Goal: Complete application form: Complete application form

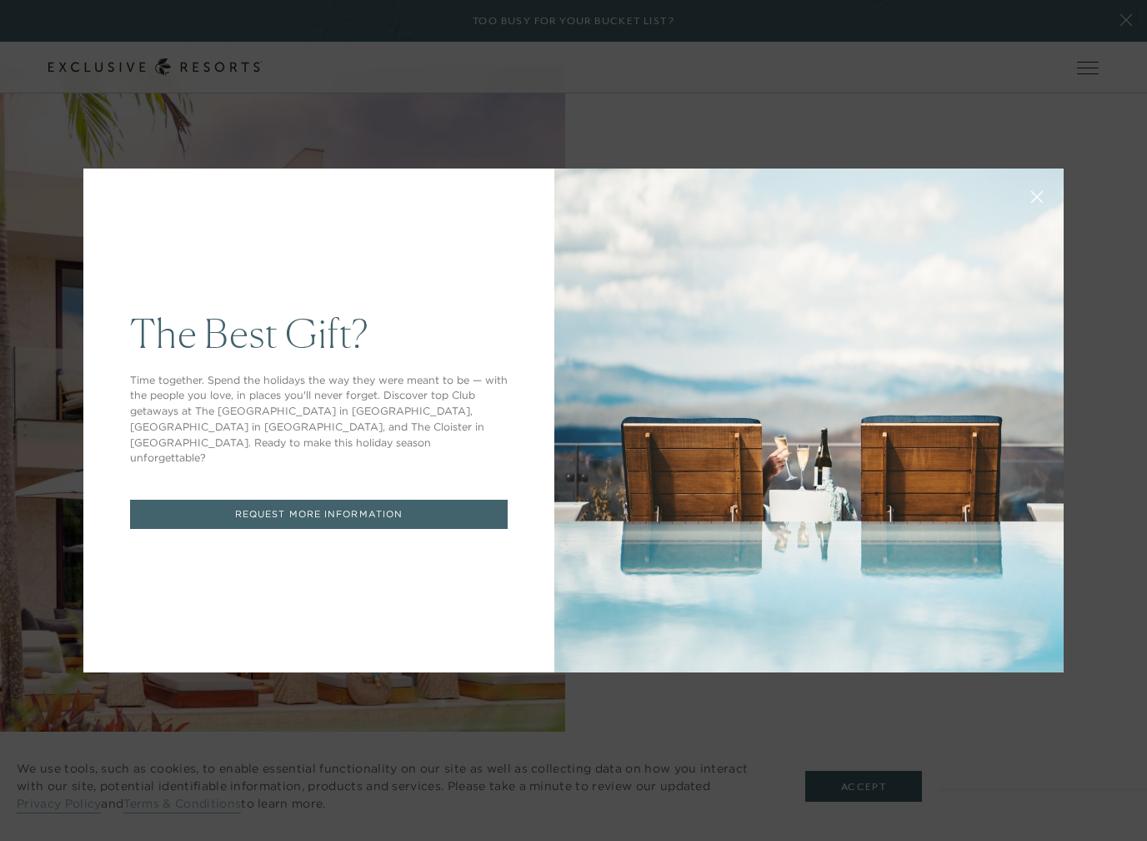
click at [323, 507] on link "REQUEST MORE INFORMATION" at bounding box center [319, 514] width 378 height 29
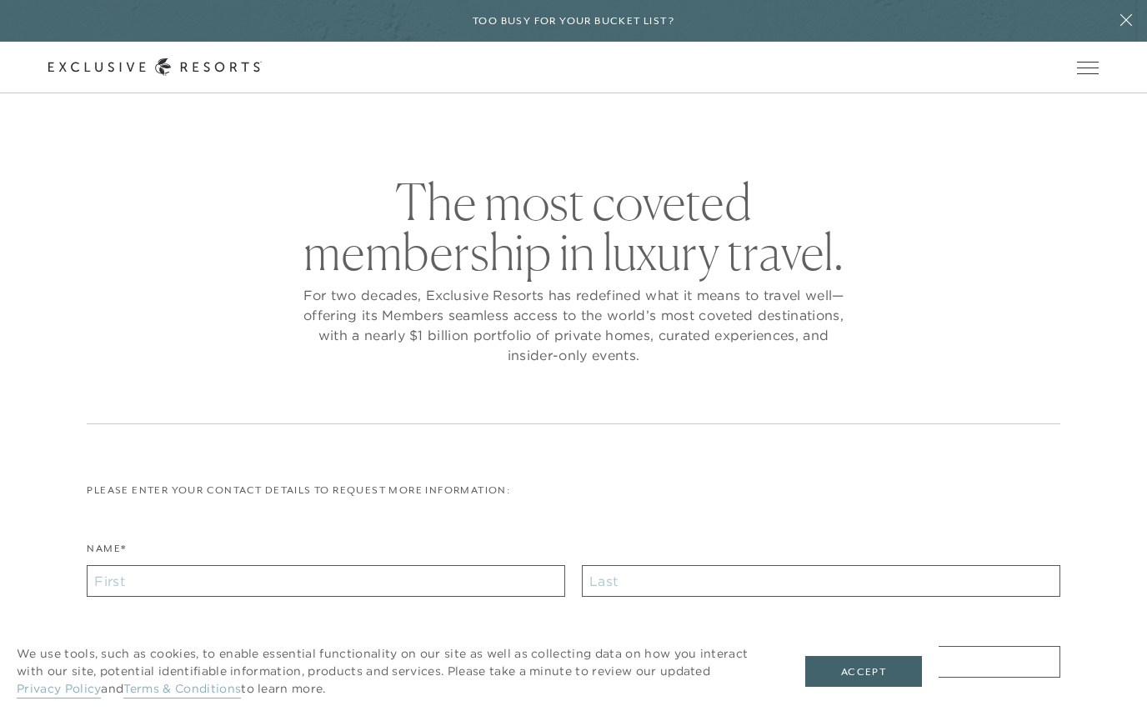
checkbox input "false"
click at [201, 584] on input "Name*" at bounding box center [326, 581] width 479 height 32
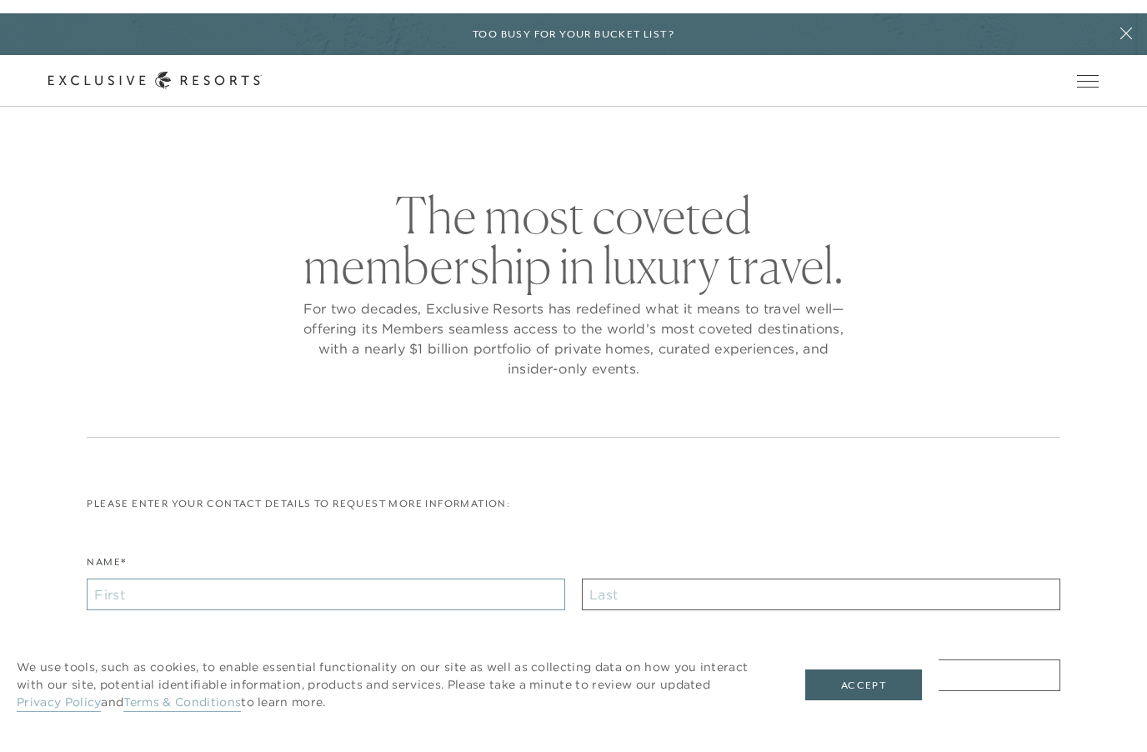
scroll to position [15, 0]
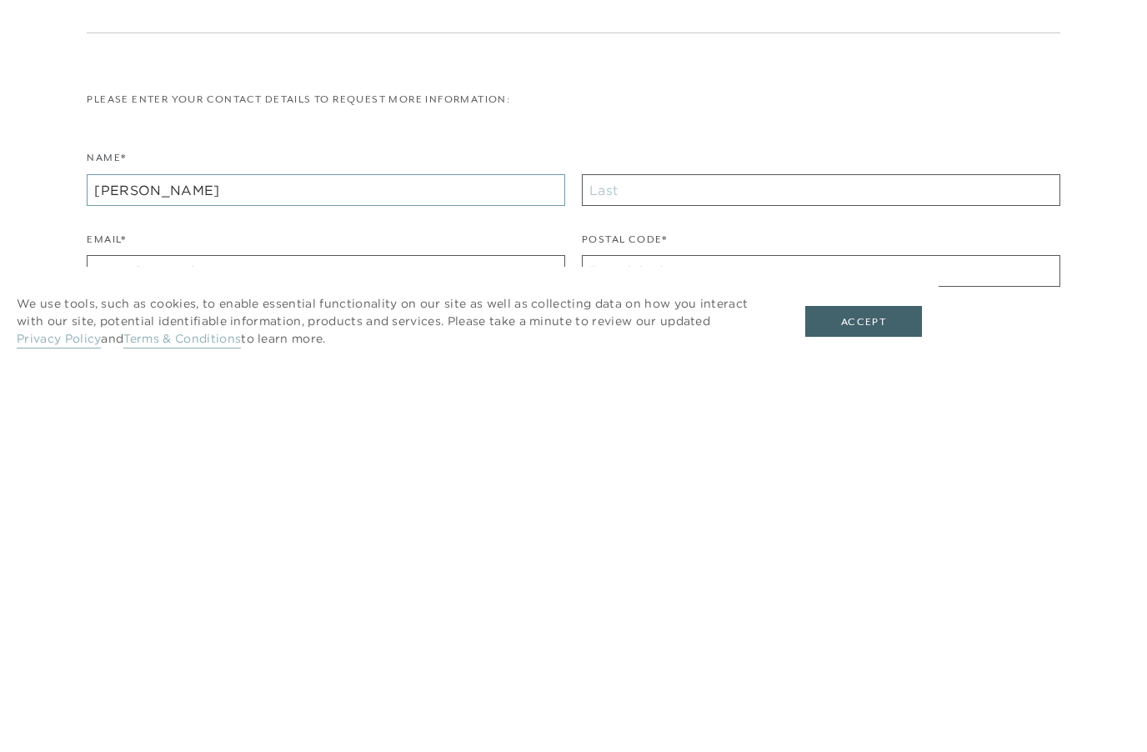
type input "Jeffrey"
click at [771, 550] on input "text" at bounding box center [821, 566] width 479 height 32
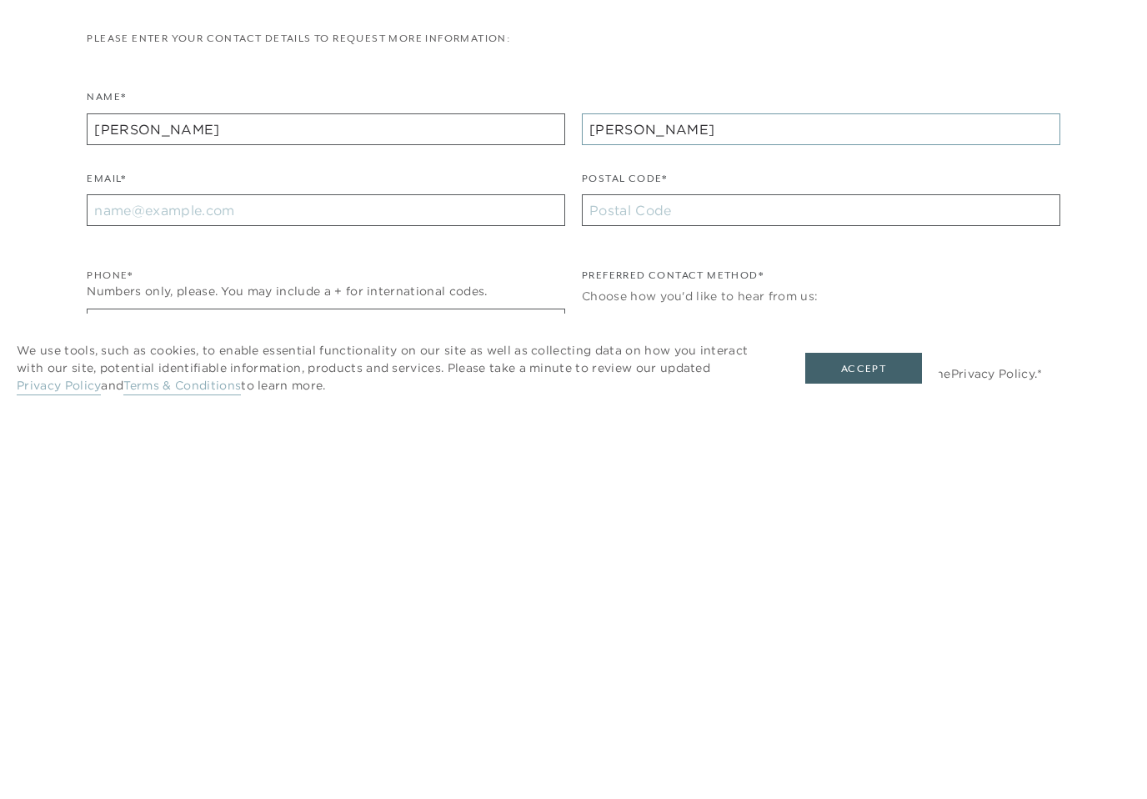
scroll to position [82, 0]
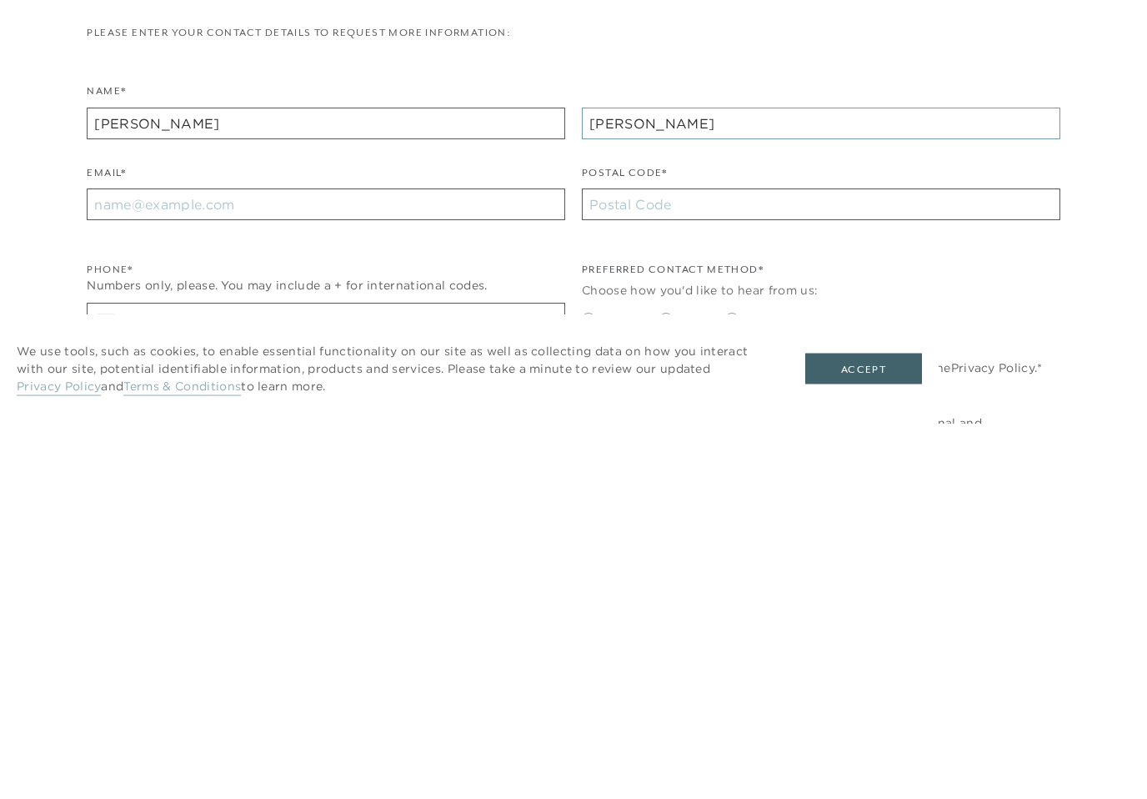
type input "Mathews"
click at [183, 565] on input "Email*" at bounding box center [326, 581] width 479 height 32
click at [2, 69] on main "The most coveted membership in luxury travel. For two decades, Exclusive Resort…" at bounding box center [573, 433] width 1147 height 1031
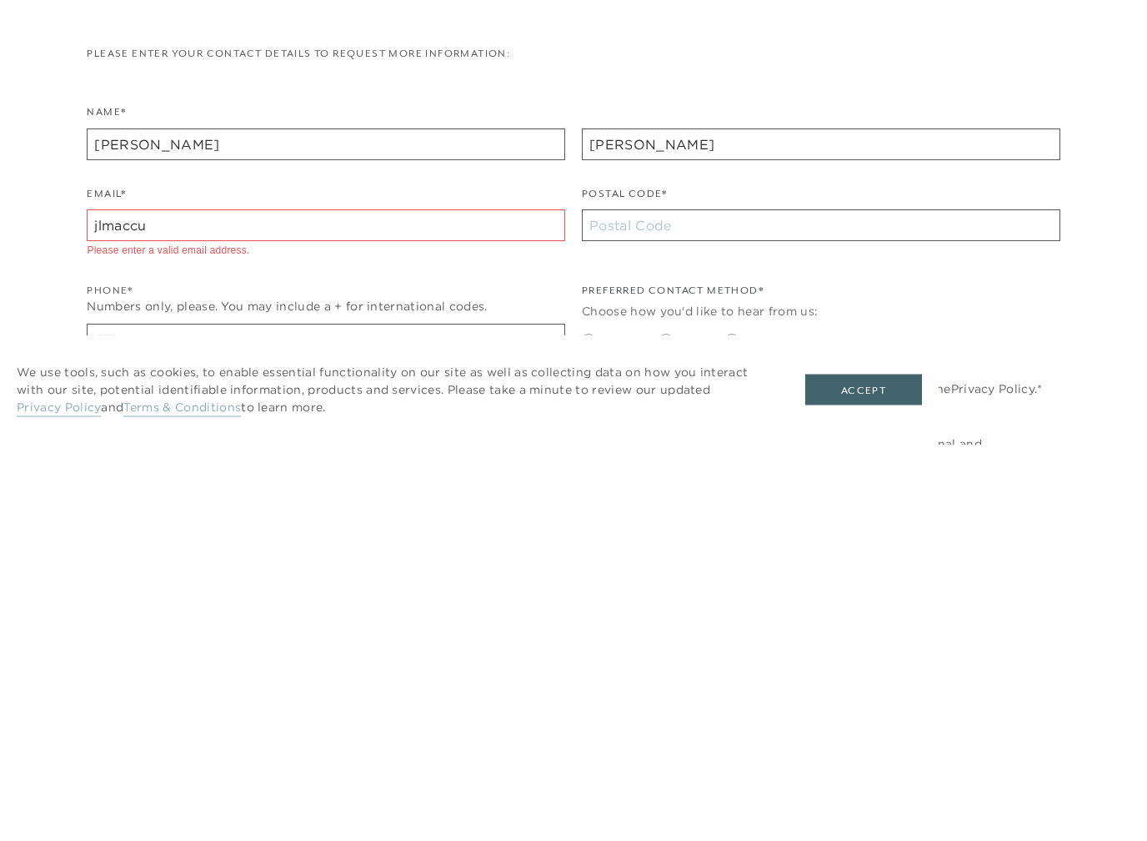
scroll to position [458, 0]
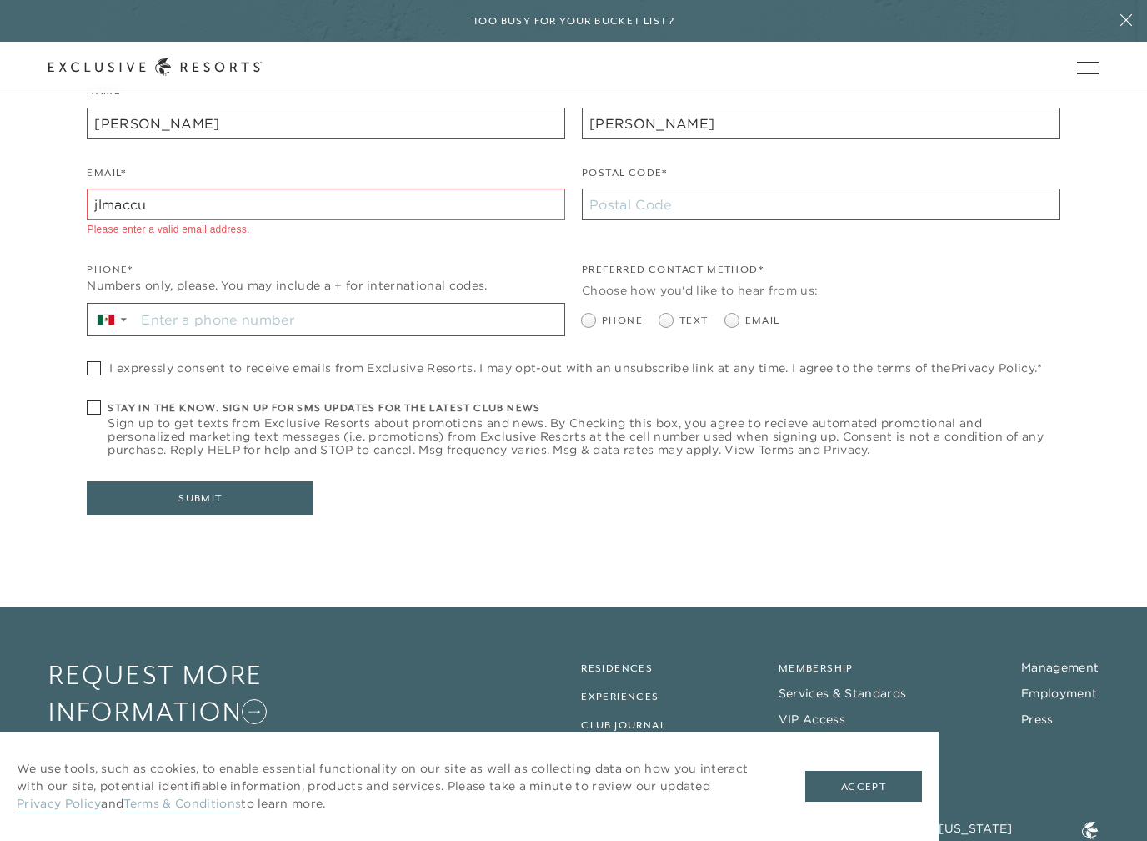
click at [200, 196] on input "jlmaccu" at bounding box center [326, 204] width 479 height 32
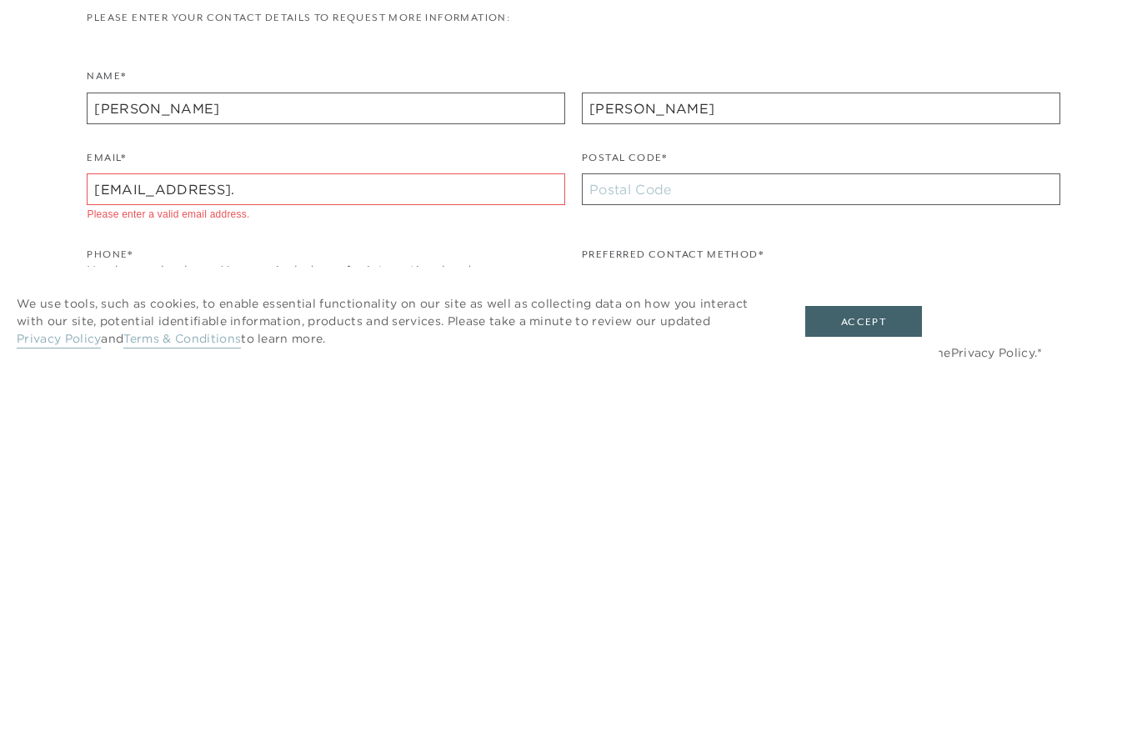
scroll to position [473, 0]
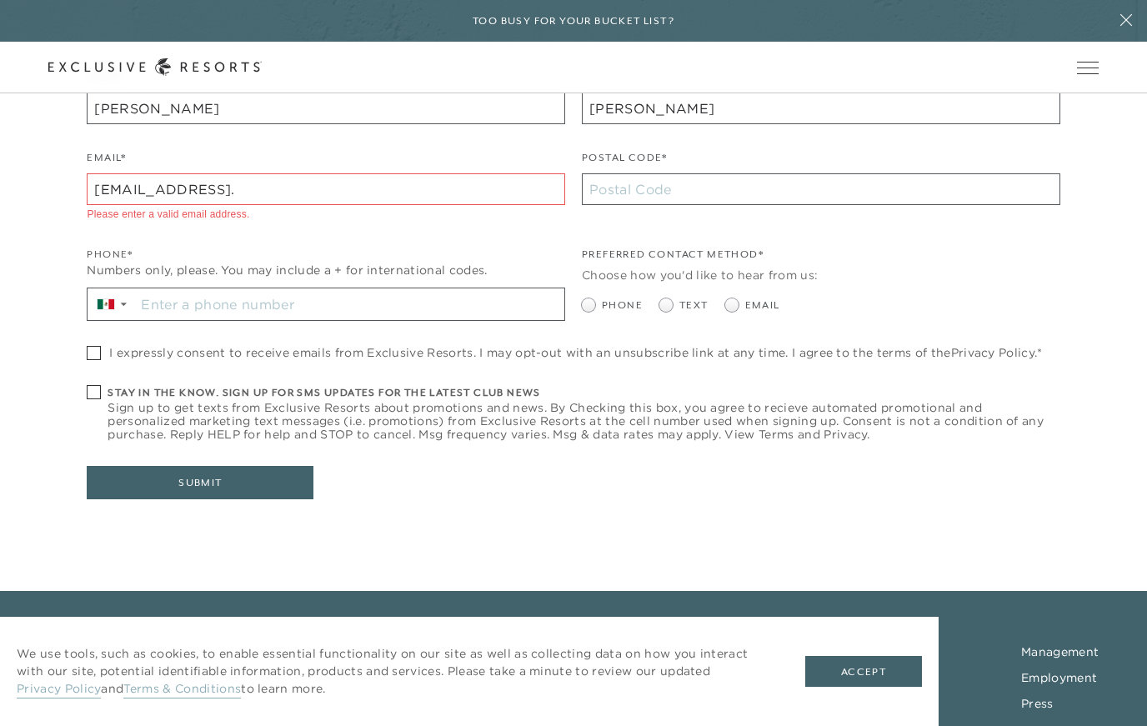
click at [229, 184] on input "jlmaccu@gmail." at bounding box center [326, 189] width 479 height 32
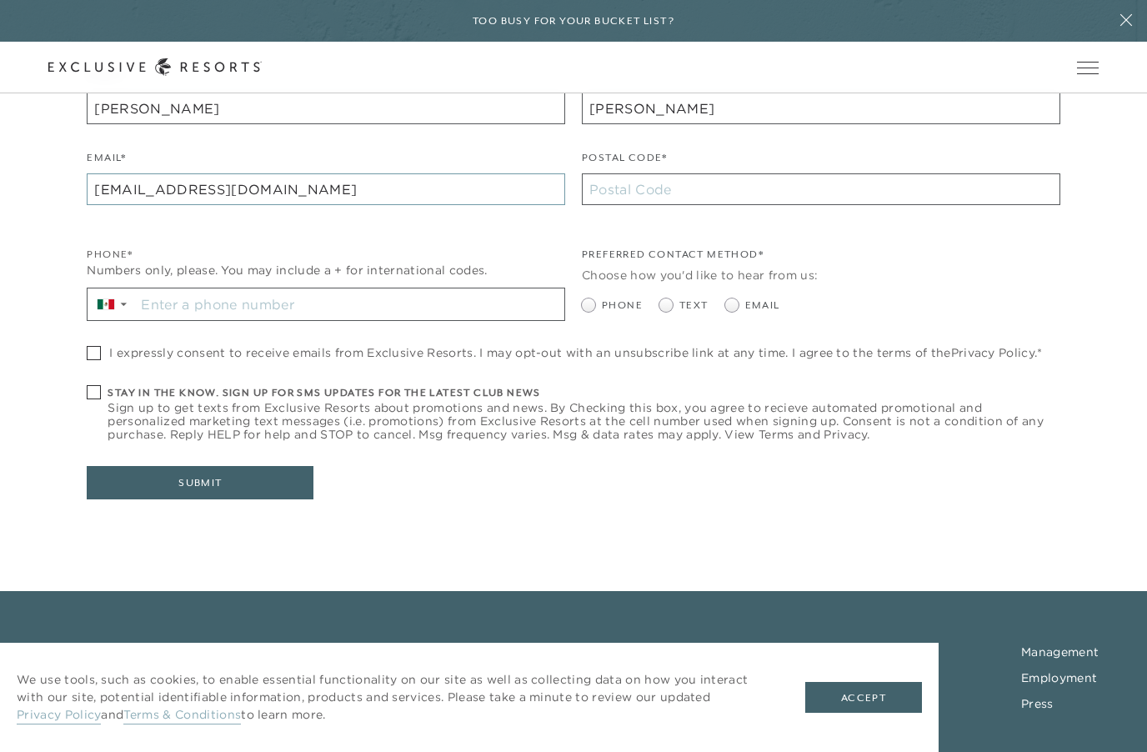
type input "jlmaccu@gmail.com"
click at [697, 189] on input "Postal Code*" at bounding box center [821, 189] width 479 height 32
type input "84790"
click at [743, 300] on span at bounding box center [736, 305] width 20 height 13
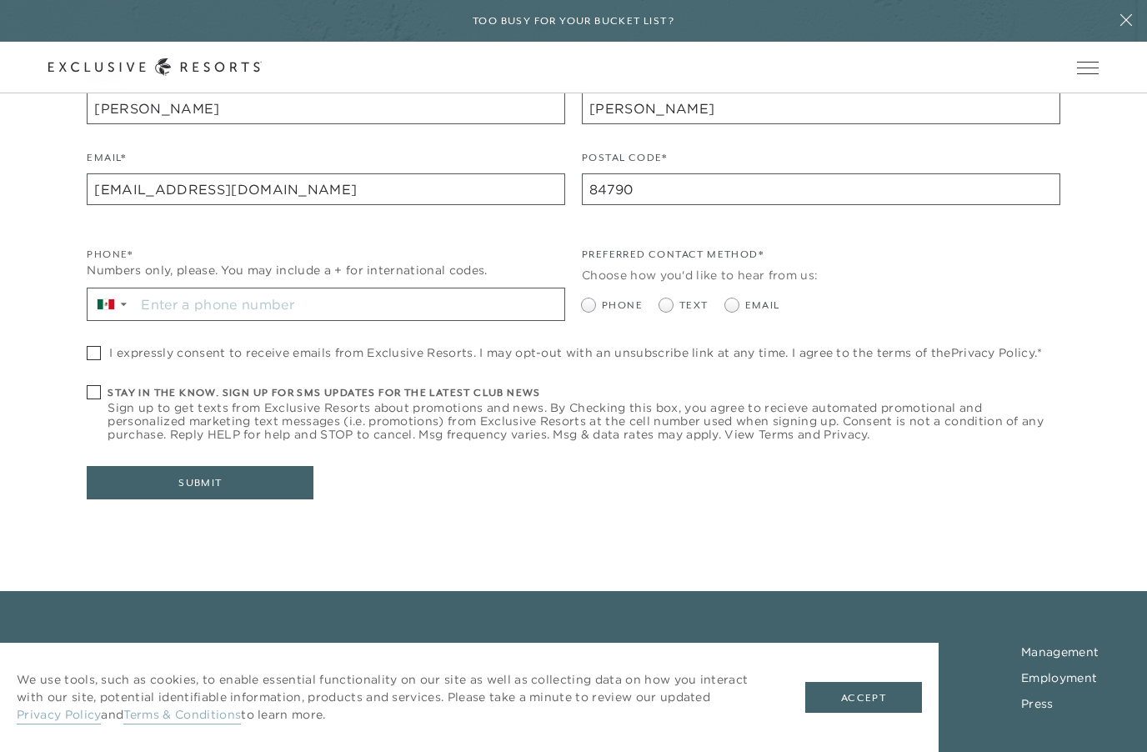
radio input "true"
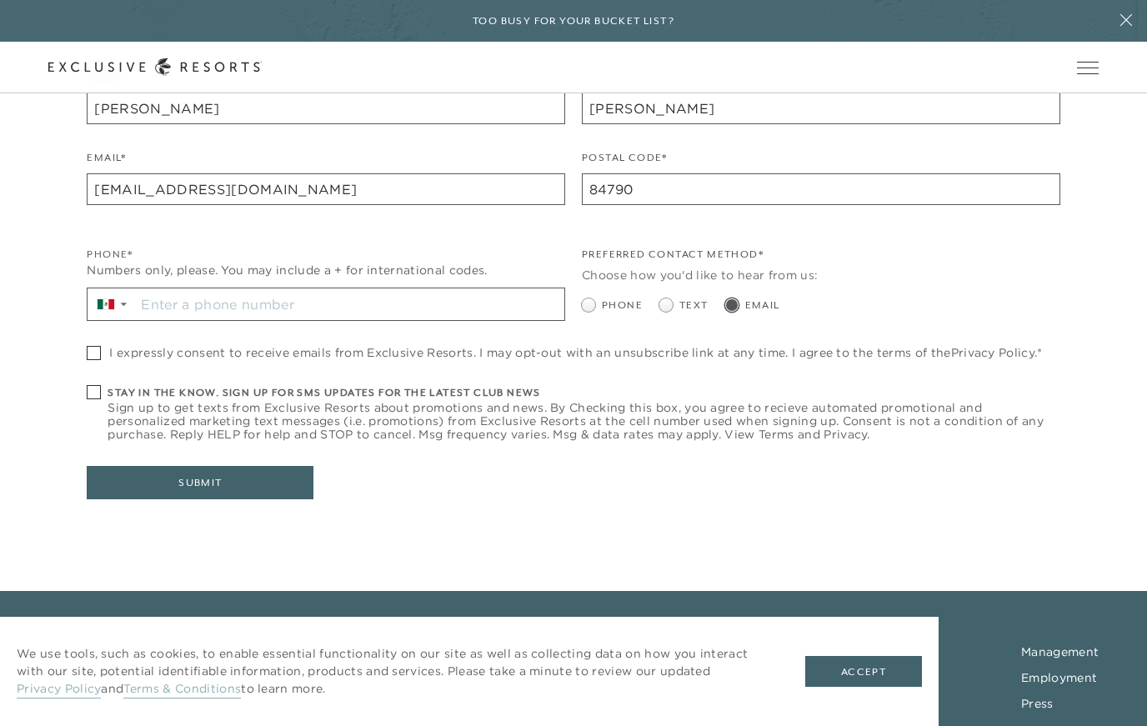
click at [108, 339] on div "Please enter your contact details to request more information: Name* Jeffrey Ma…" at bounding box center [573, 255] width 973 height 490
click at [101, 349] on span at bounding box center [94, 353] width 14 height 14
checkbox input "true"
click at [216, 477] on button "Submit" at bounding box center [200, 482] width 227 height 33
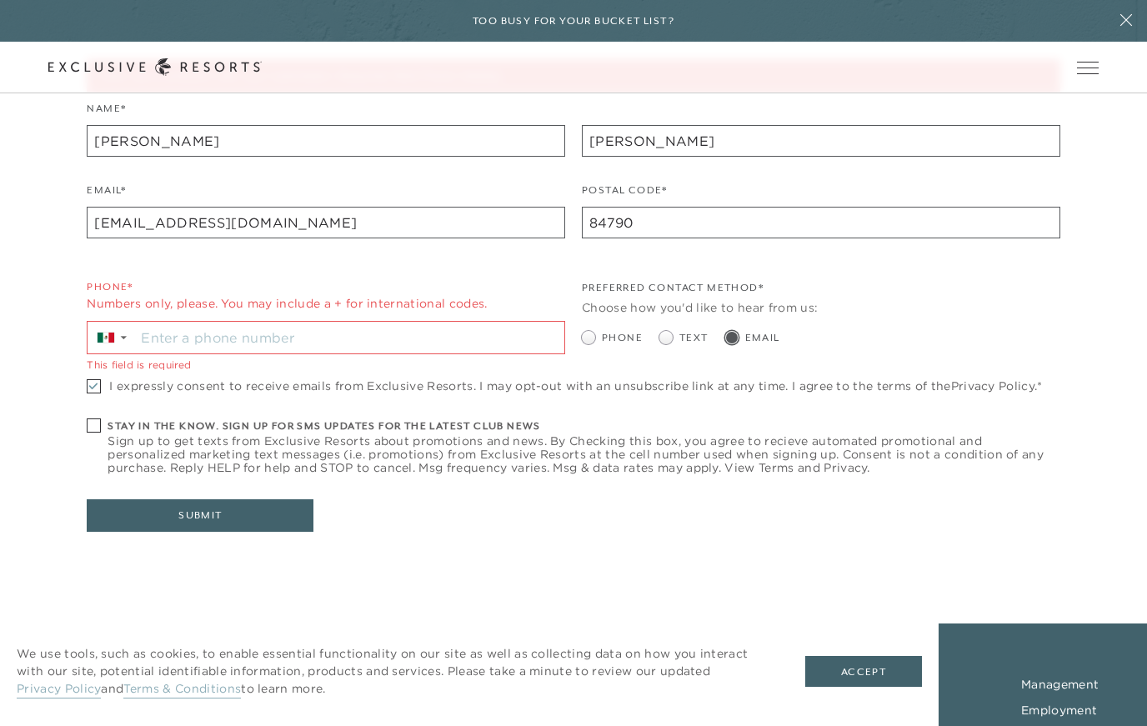
click at [300, 333] on input "Stay in the know. Sign up for sms updates for the latest club news Sign up to g…" at bounding box center [349, 338] width 429 height 32
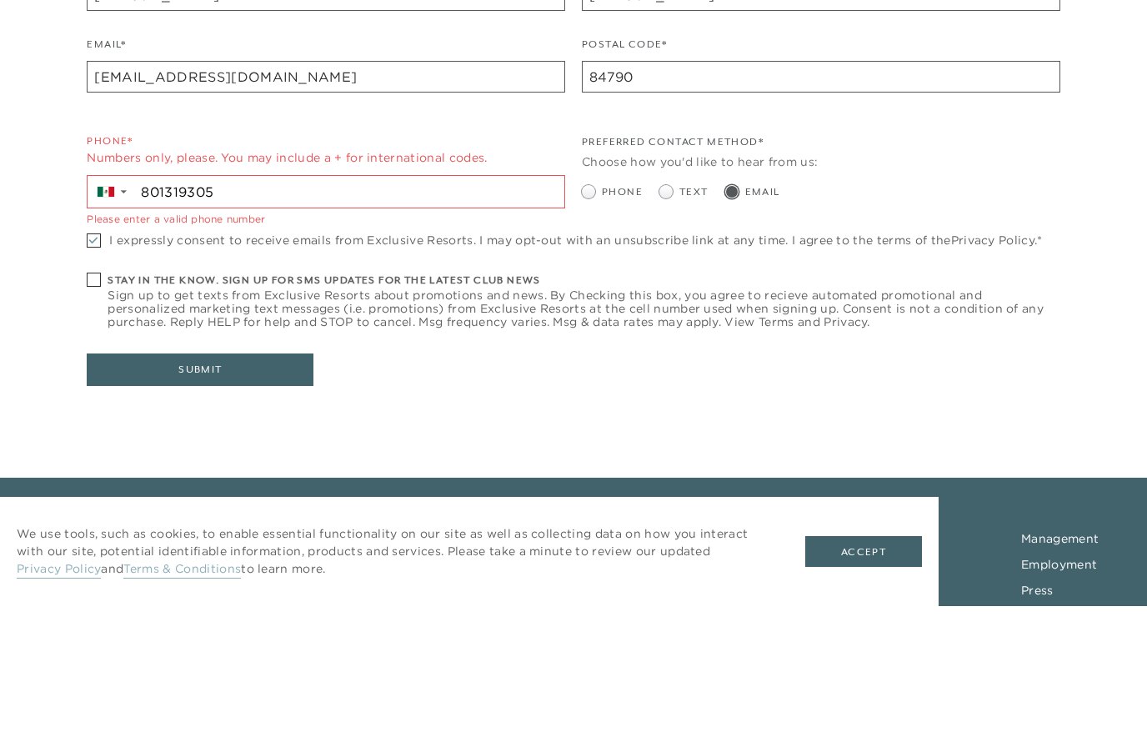
type input "+52 801 319 3059"
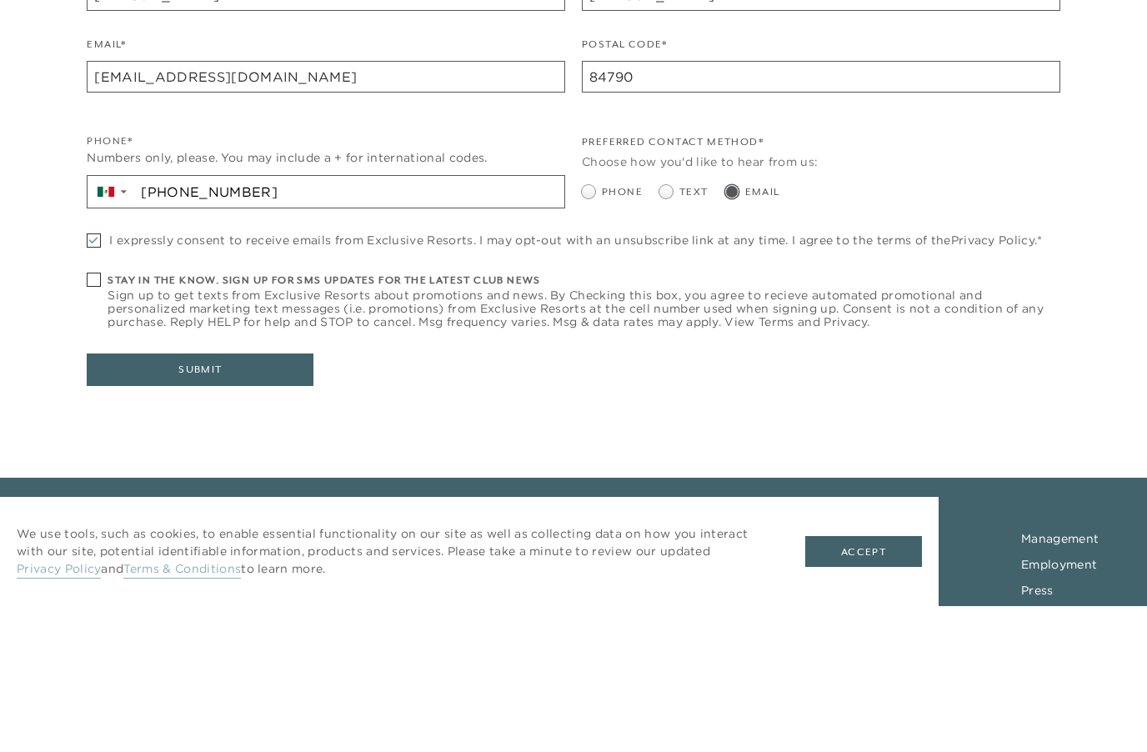
click at [660, 419] on h6 "Stay in the know. Sign up for sms updates for the latest club news" at bounding box center [584, 427] width 952 height 16
checkbox input "true"
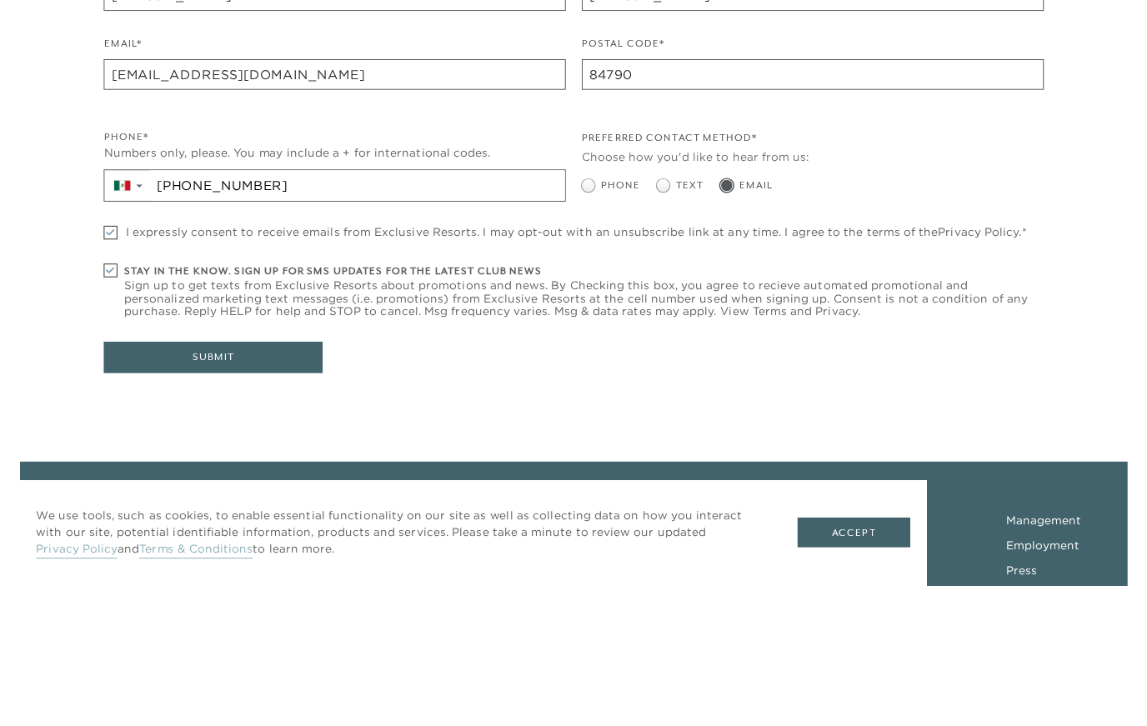
scroll to position [619, 0]
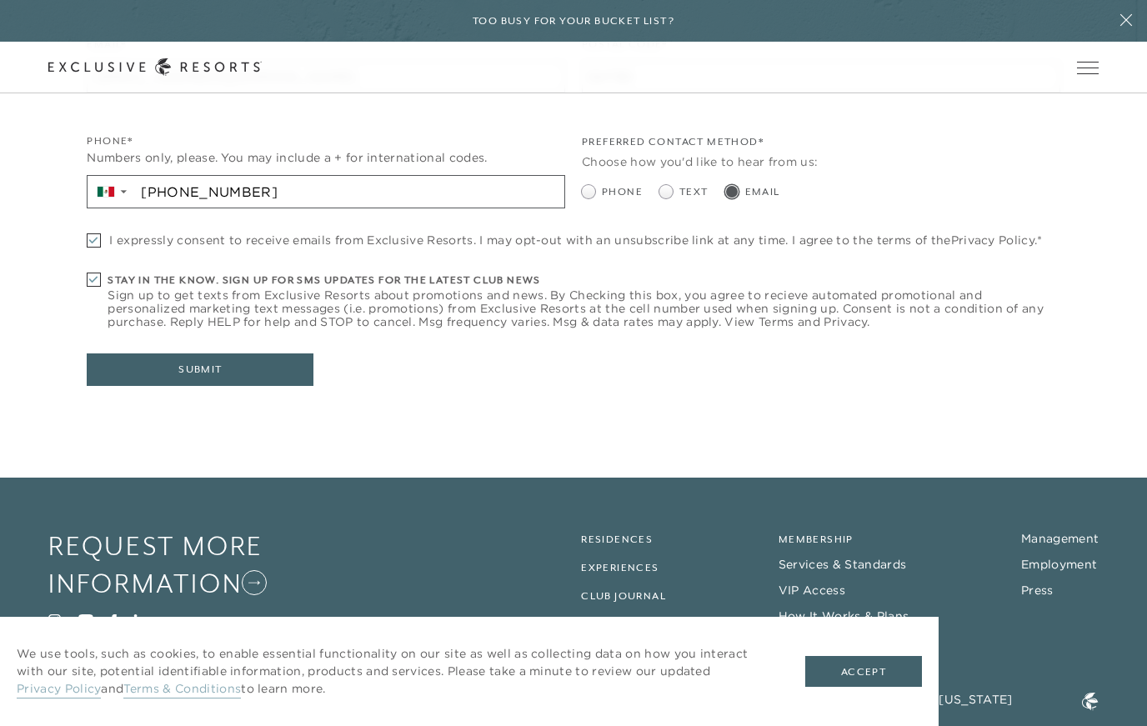
click at [209, 369] on button "Submit" at bounding box center [200, 370] width 227 height 33
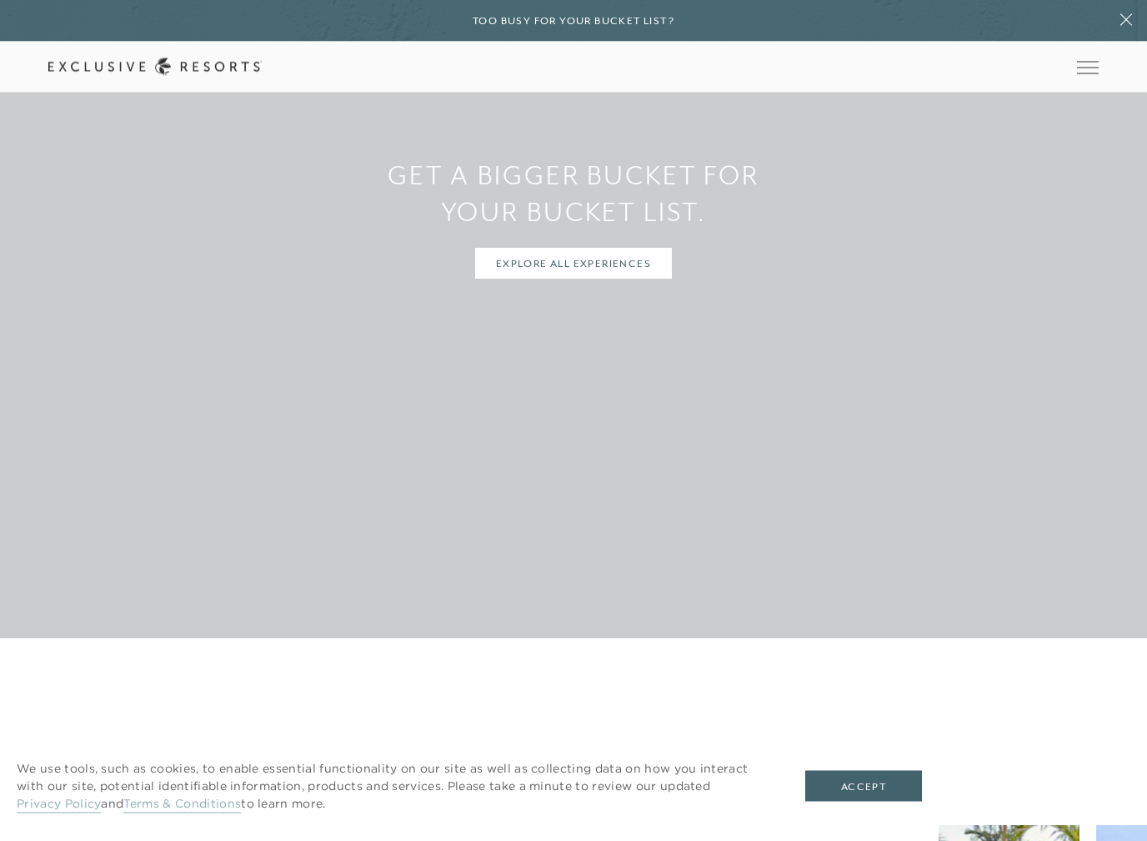
scroll to position [2788, 0]
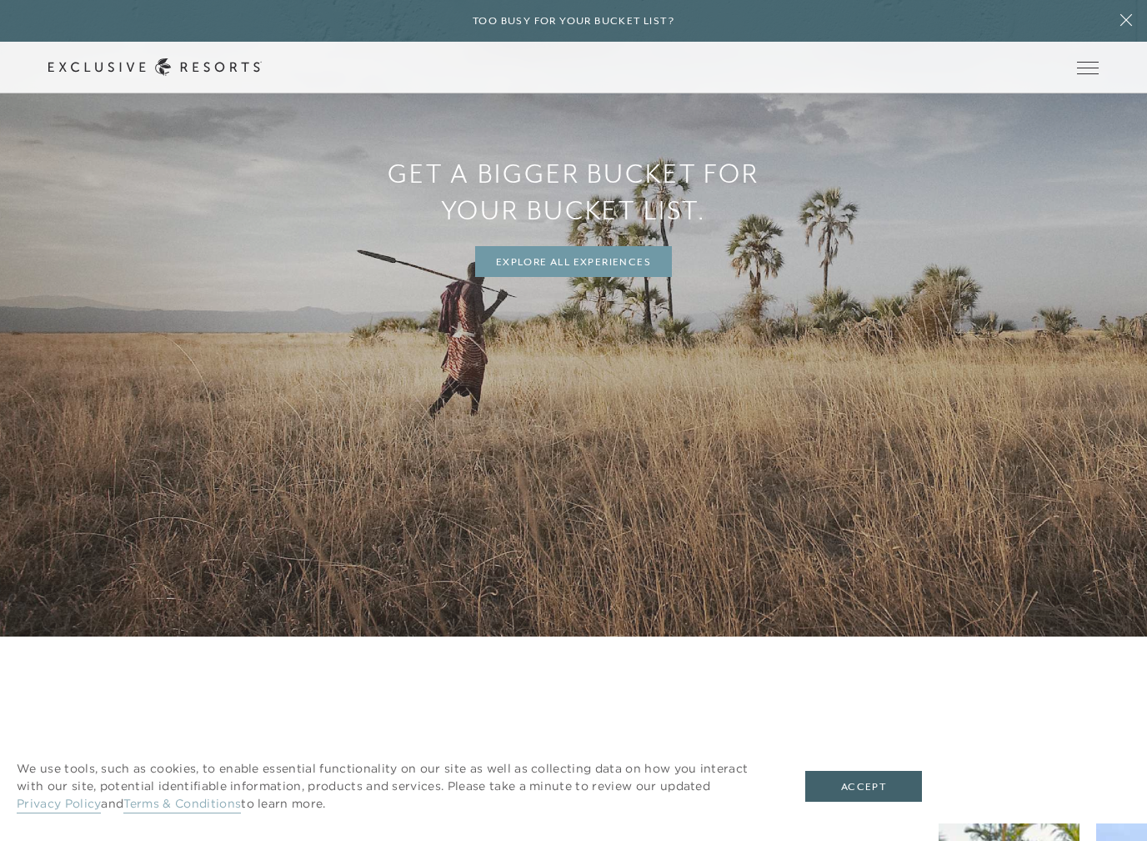
click at [611, 267] on link "Explore all Experiences" at bounding box center [573, 262] width 197 height 32
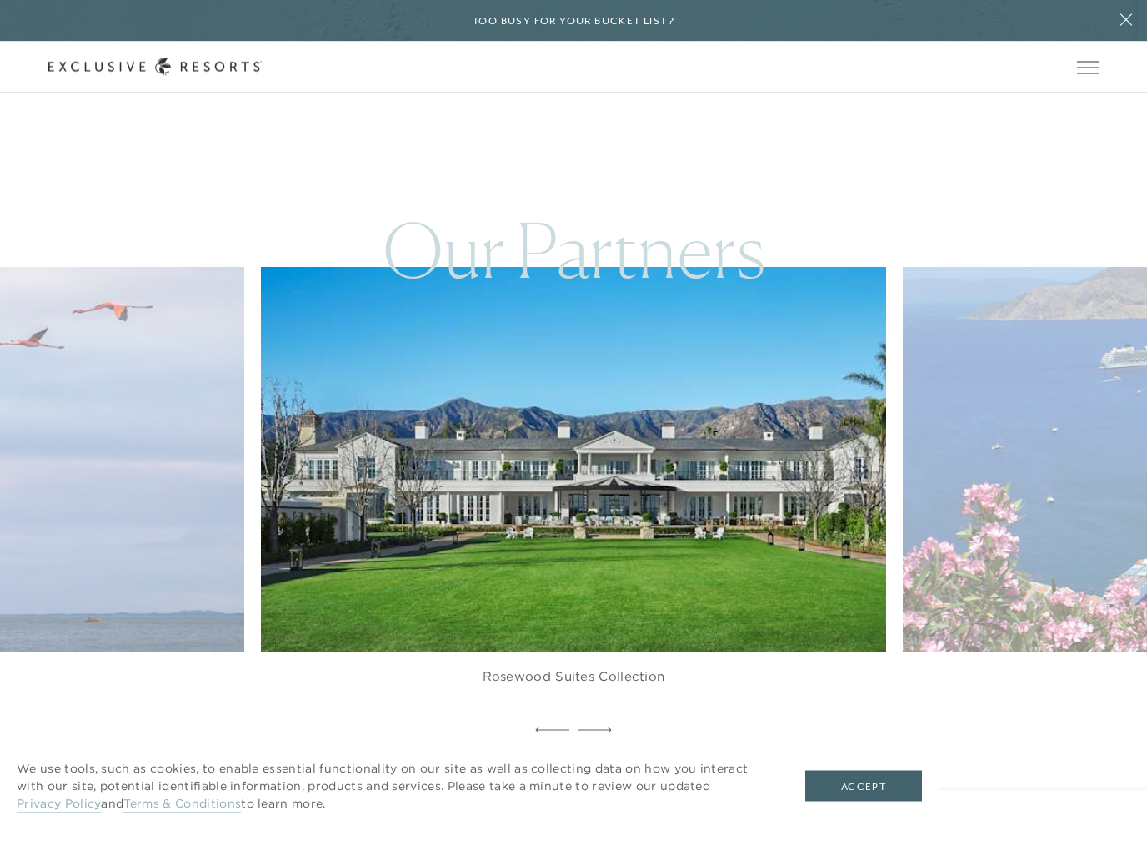
scroll to position [4988, 0]
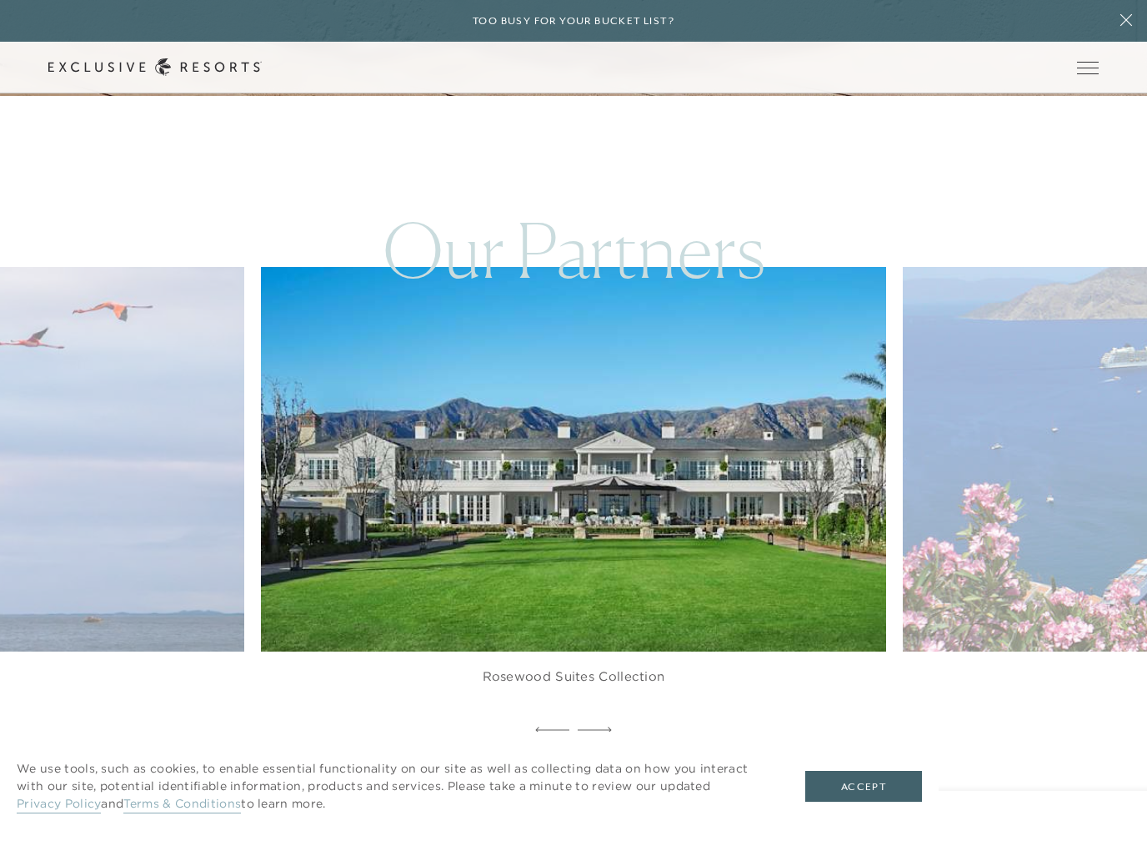
click at [722, 396] on img at bounding box center [594, 460] width 688 height 424
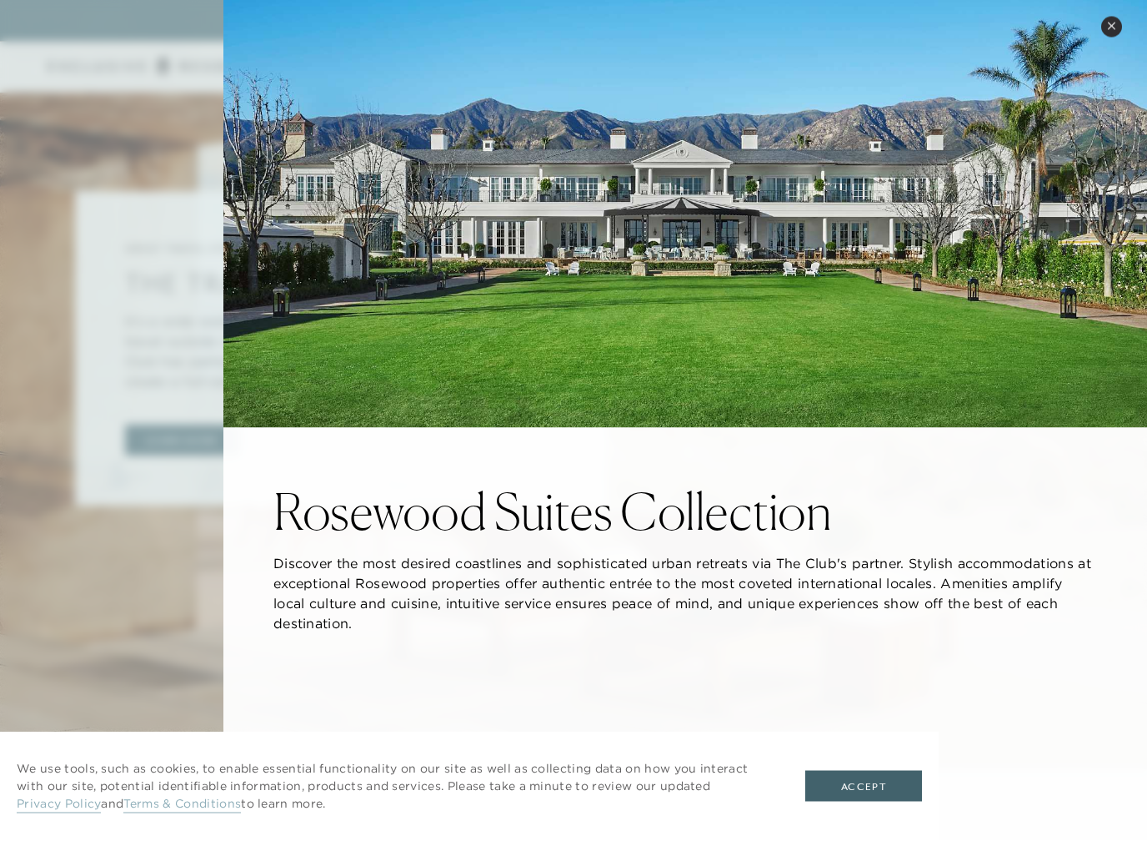
click at [875, 726] on button "Accept" at bounding box center [864, 787] width 117 height 32
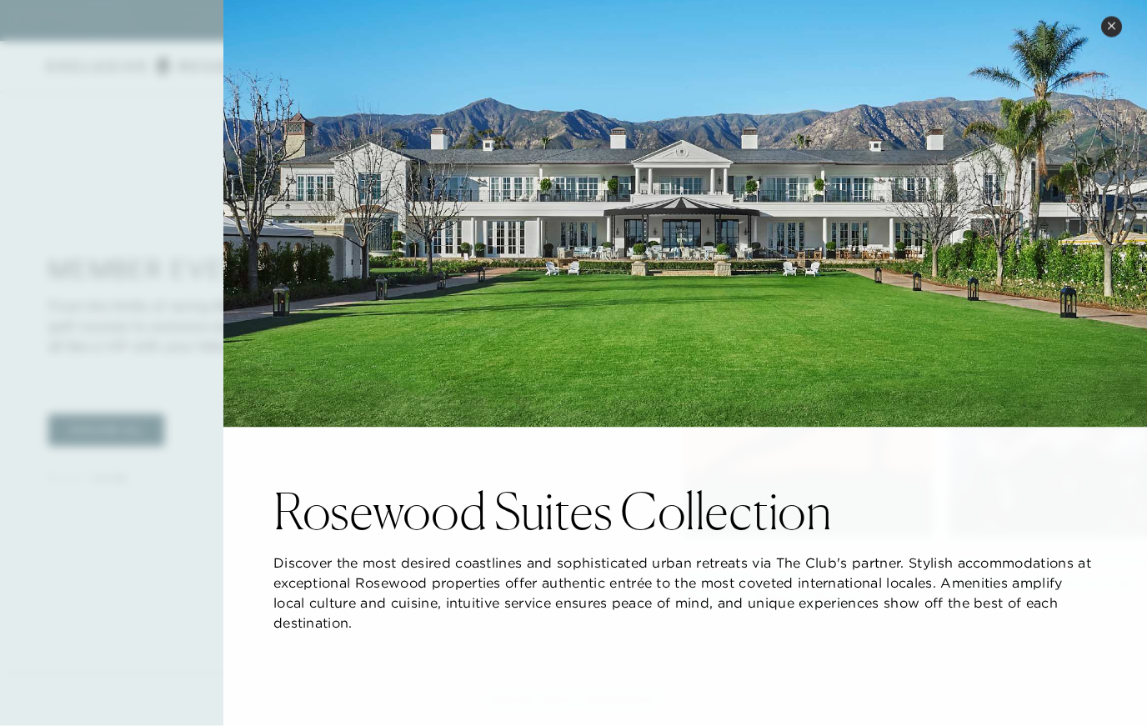
scroll to position [2757, 0]
click at [1120, 28] on button "Close quickview" at bounding box center [1112, 27] width 21 height 21
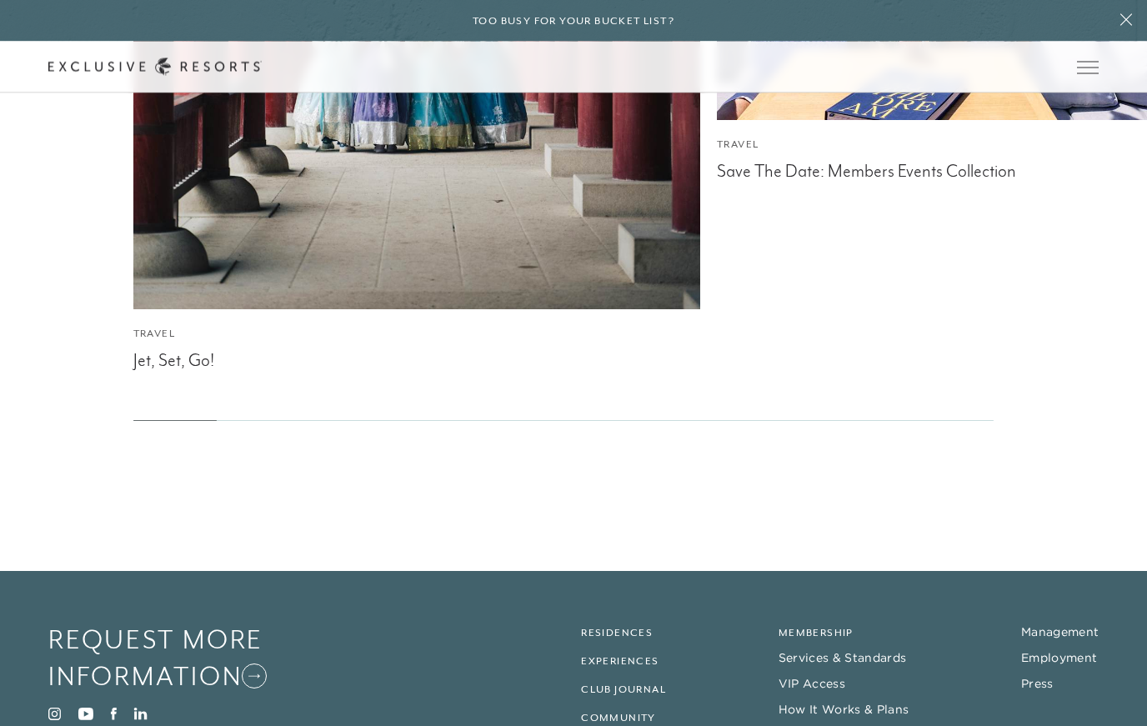
scroll to position [6734, 0]
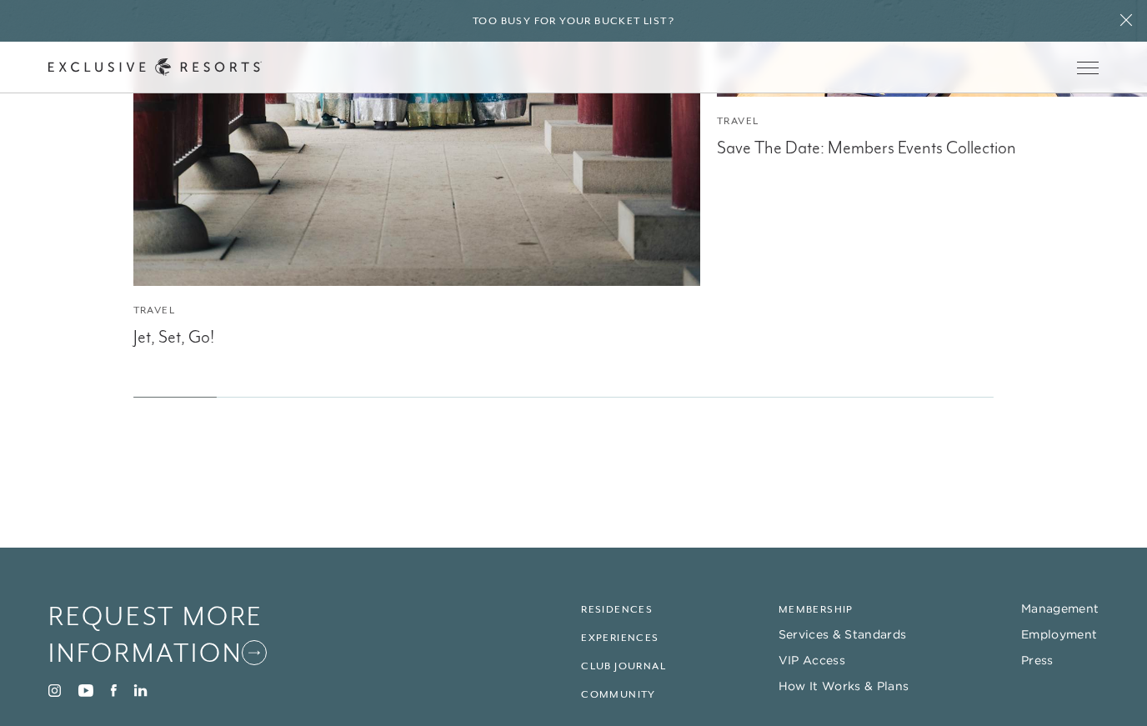
click at [623, 604] on link "Residences" at bounding box center [617, 610] width 72 height 12
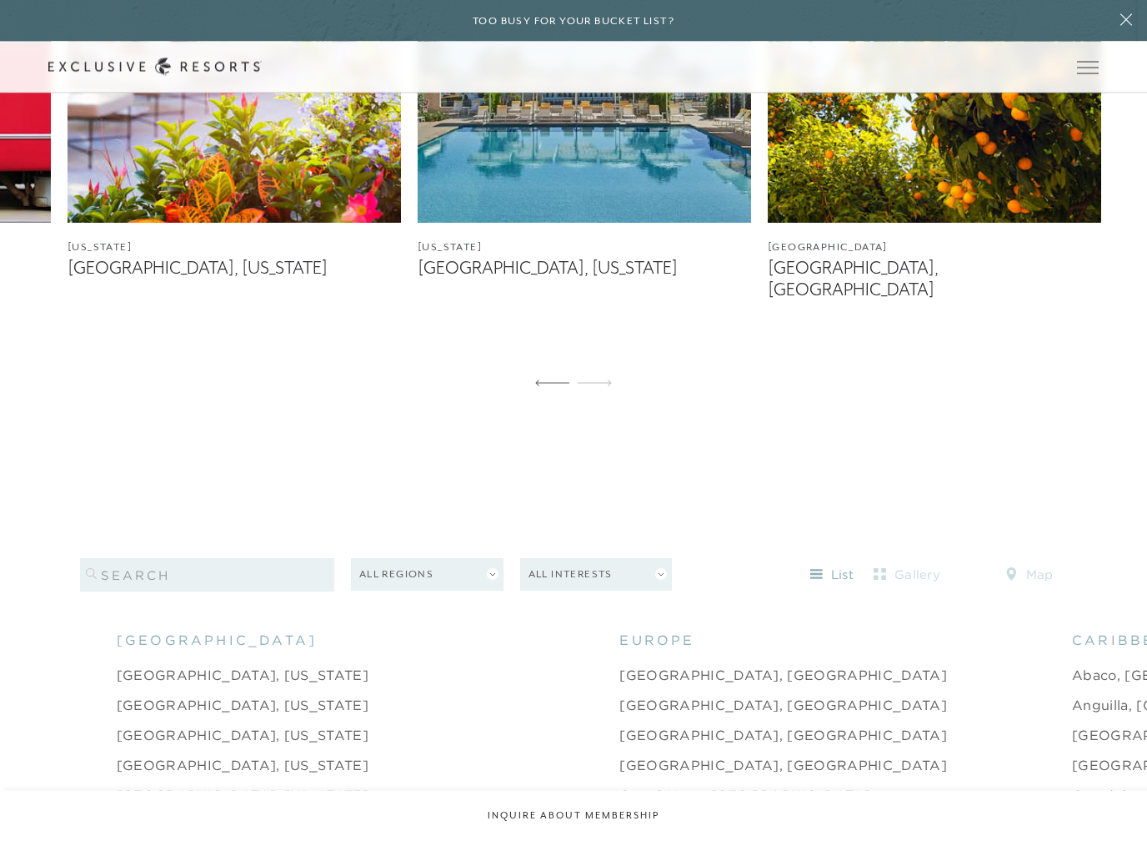
scroll to position [1415, 0]
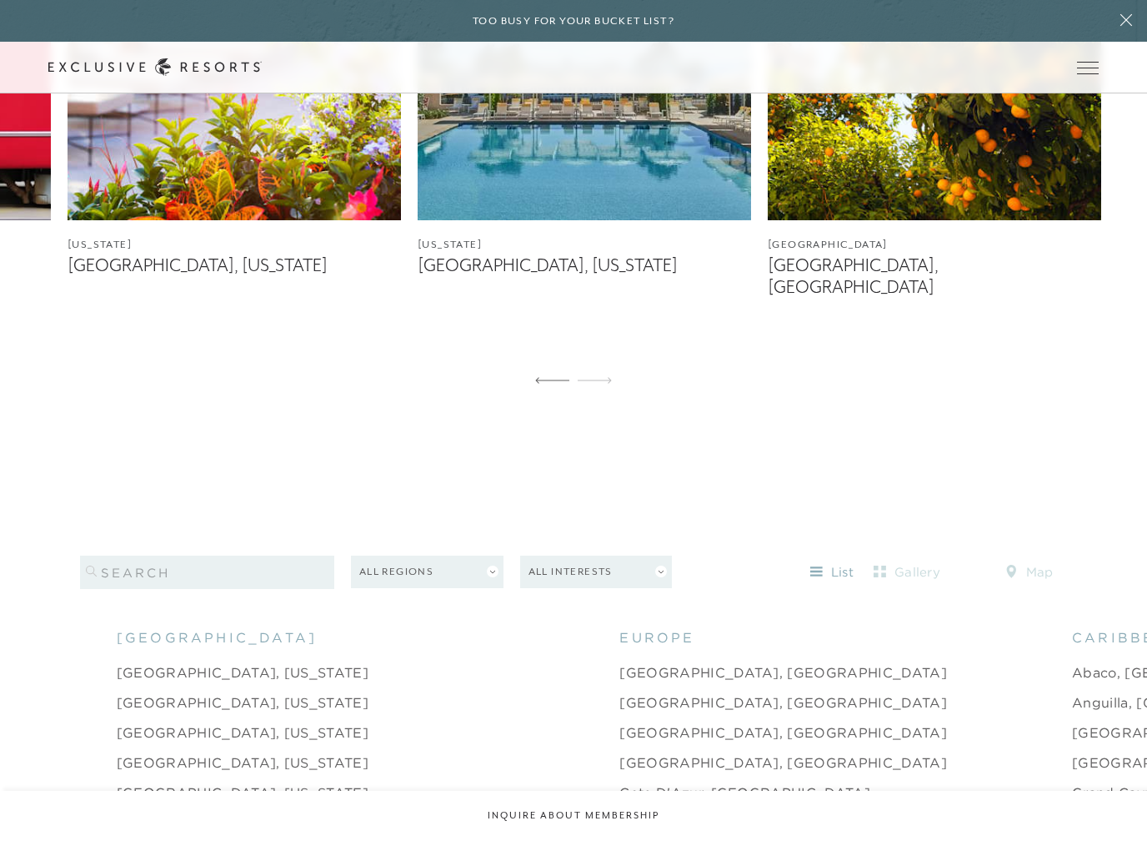
click at [441, 555] on button "All Regions" at bounding box center [427, 571] width 153 height 33
click at [403, 705] on link "Europe" at bounding box center [427, 717] width 136 height 24
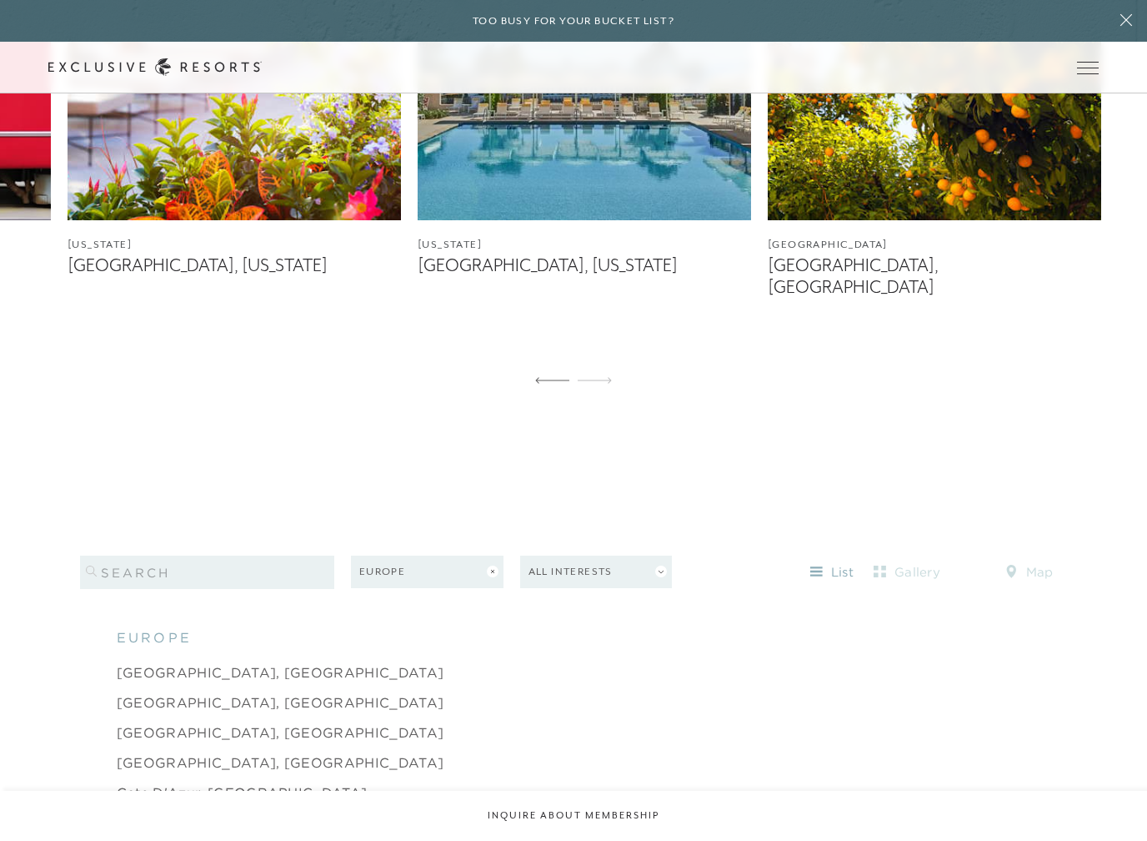
click at [429, 555] on button "Europe" at bounding box center [427, 571] width 153 height 33
click at [439, 594] on button "All Locations" at bounding box center [404, 606] width 90 height 24
click at [601, 555] on button "All Interests" at bounding box center [596, 571] width 153 height 33
click at [559, 726] on link "Leisure" at bounding box center [597, 749] width 136 height 24
click at [226, 687] on li "[GEOGRAPHIC_DATA], [GEOGRAPHIC_DATA]" at bounding box center [590, 702] width 947 height 30
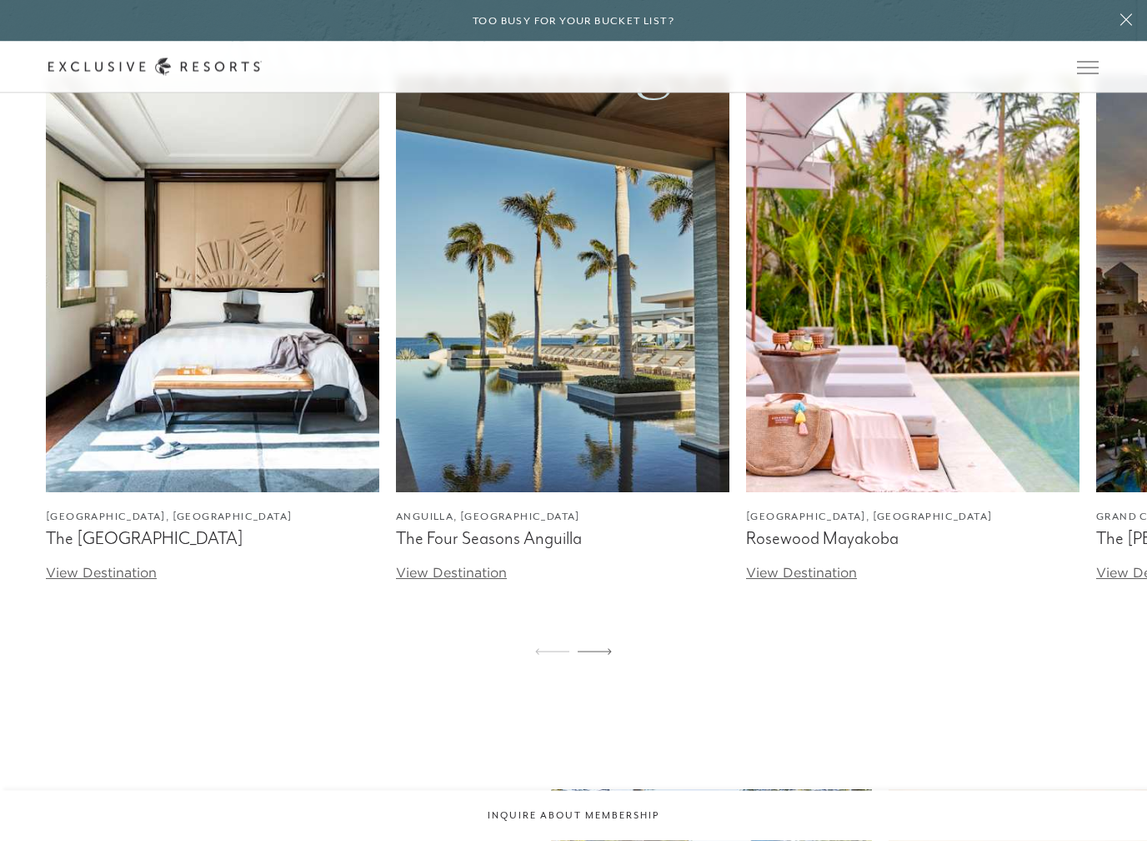
scroll to position [2593, 0]
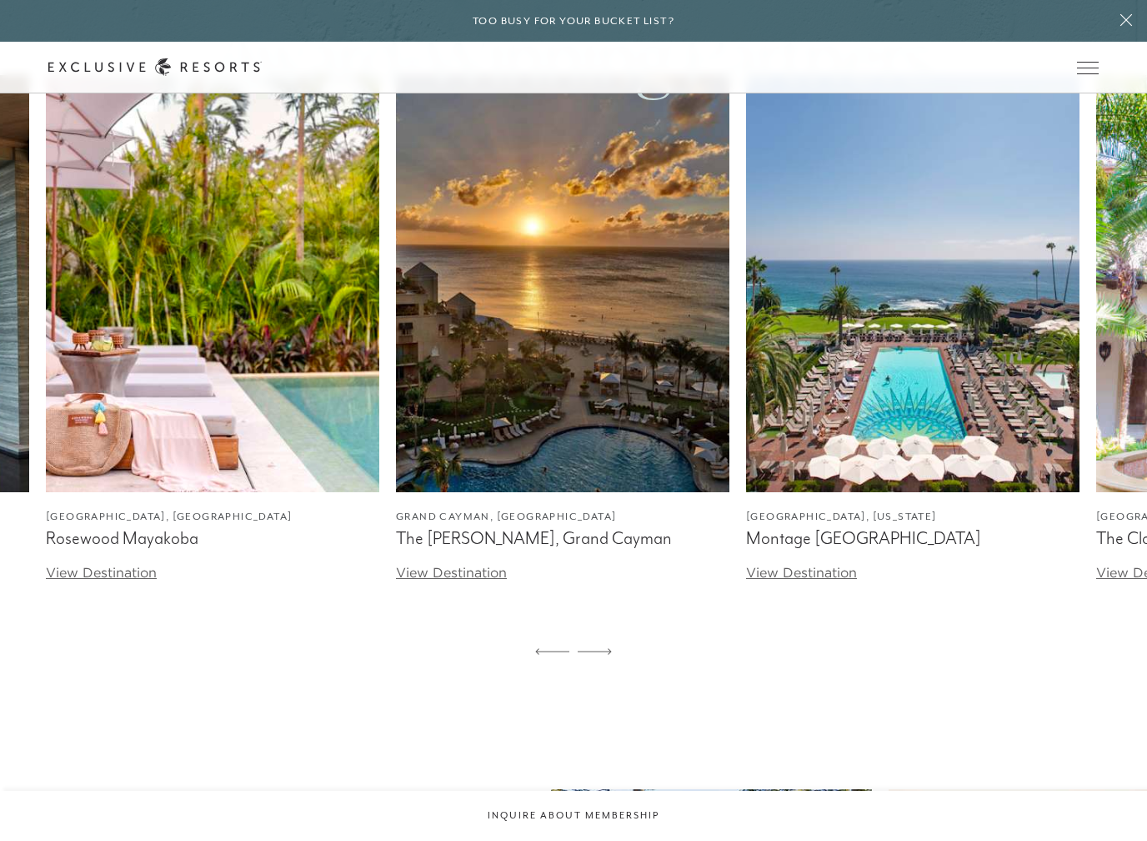
click at [971, 350] on img at bounding box center [913, 283] width 334 height 417
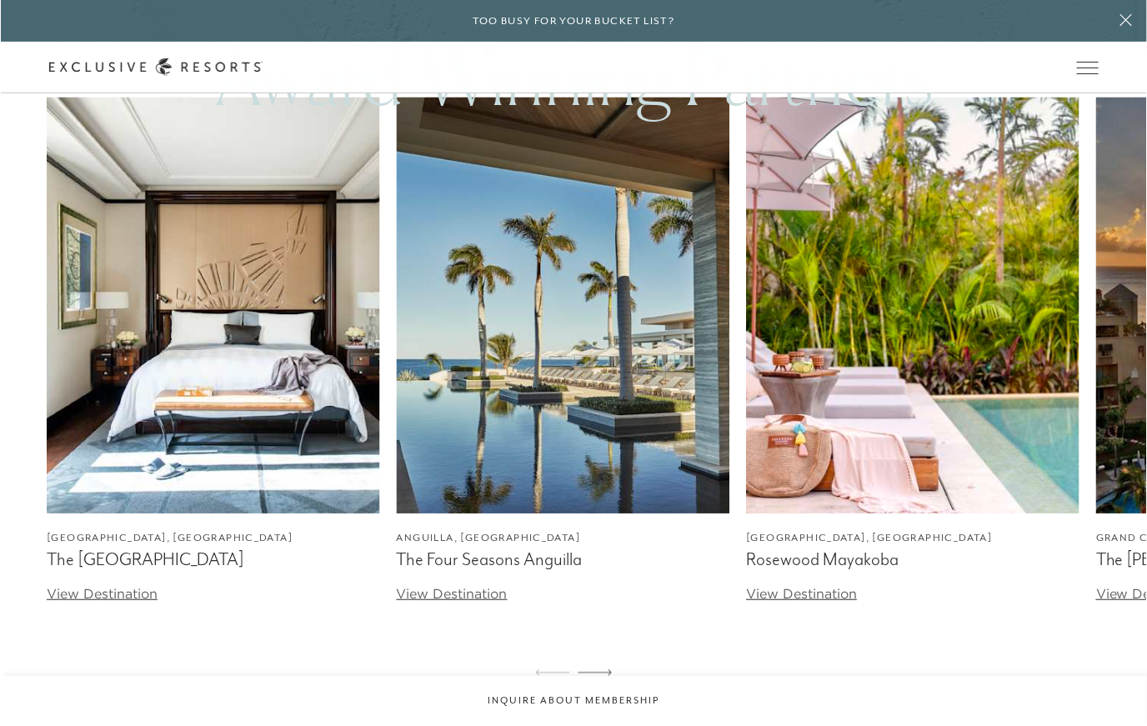
scroll to position [2459, 0]
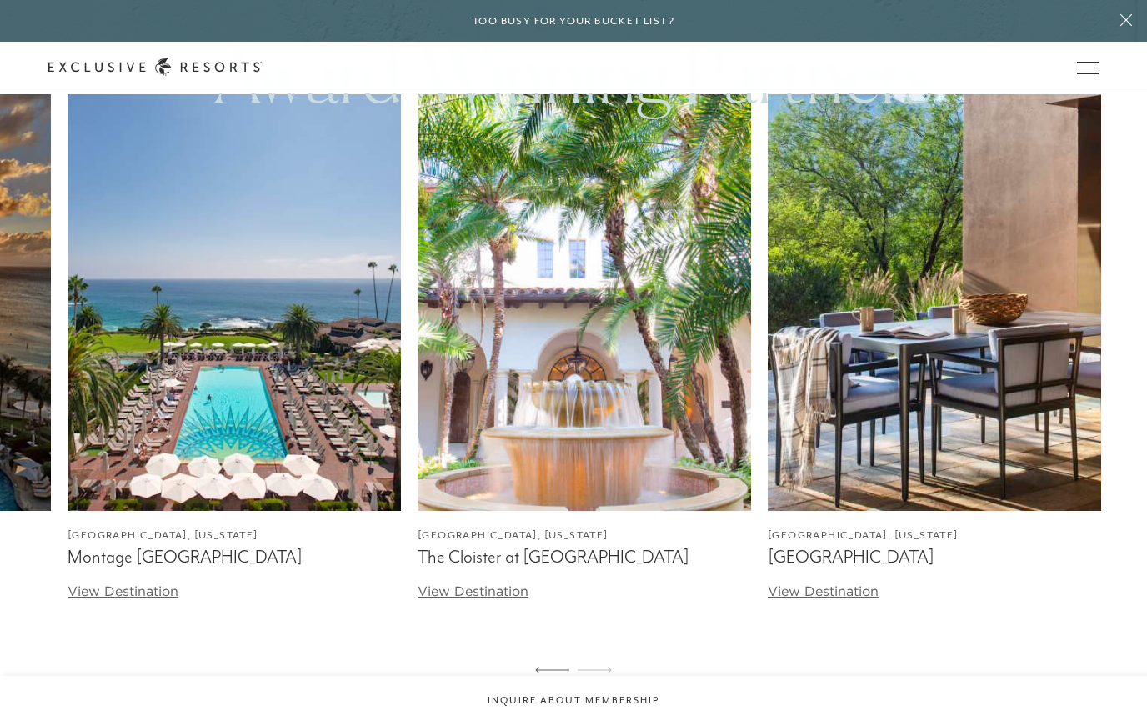
click at [510, 583] on link "View Destination" at bounding box center [473, 591] width 111 height 17
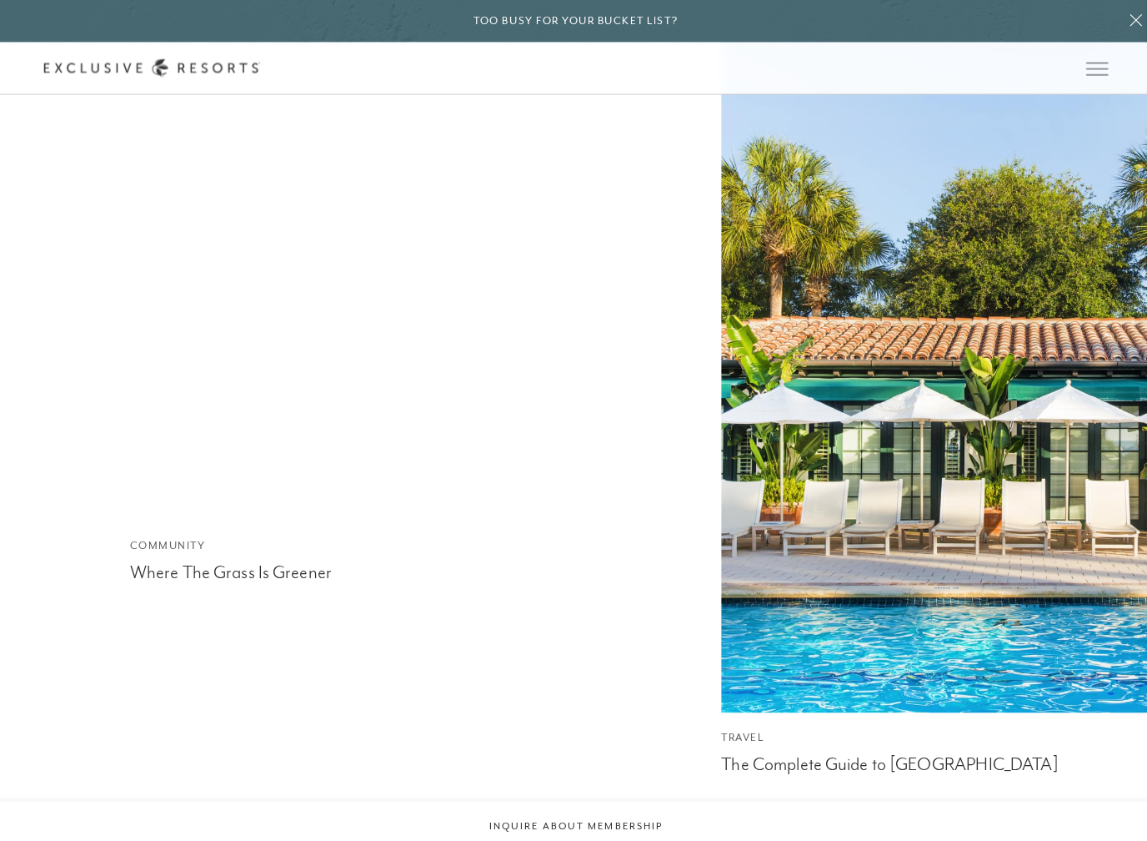
scroll to position [4469, 0]
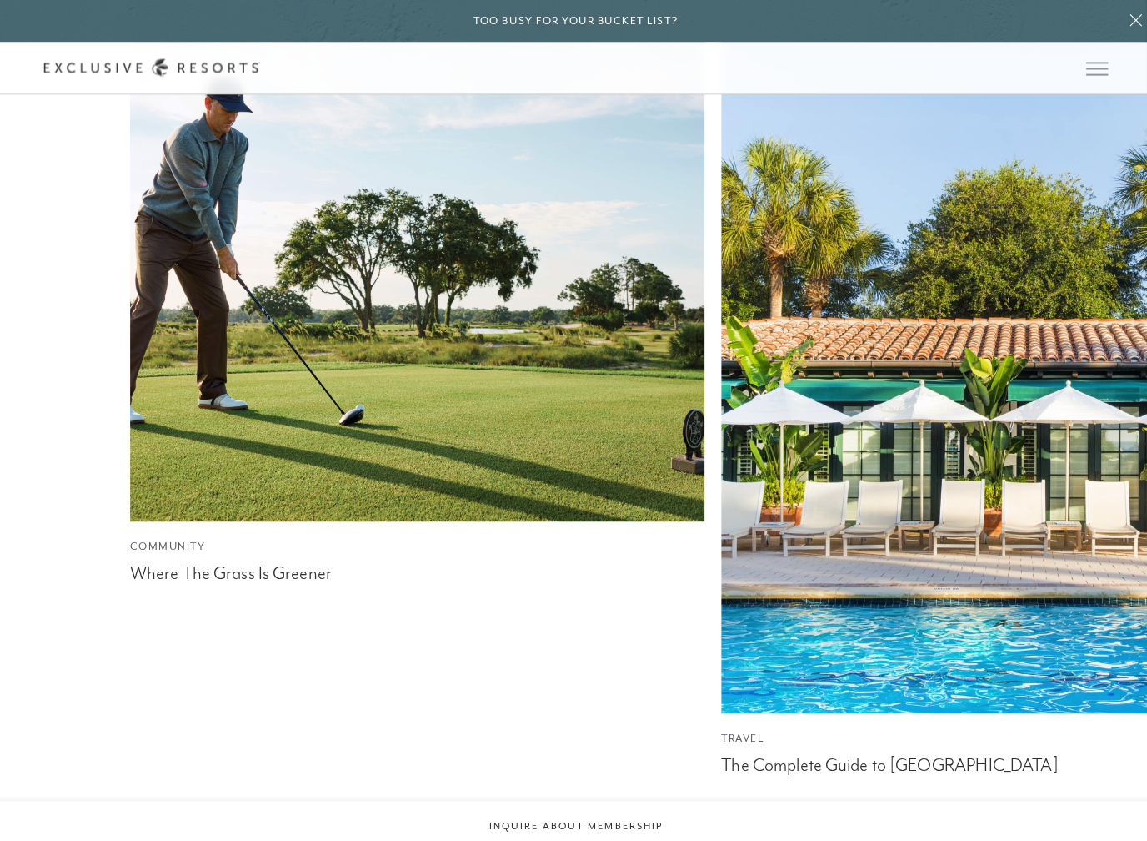
click at [805, 510] on img at bounding box center [1001, 325] width 624 height 832
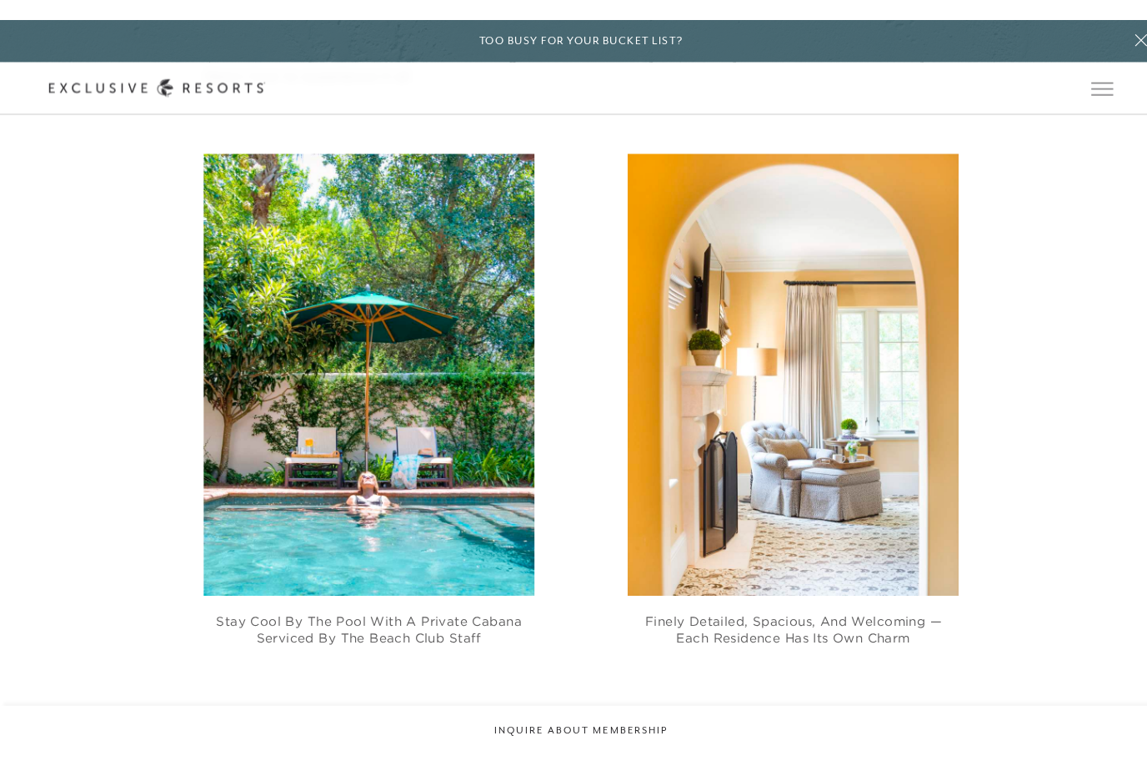
scroll to position [2024, 0]
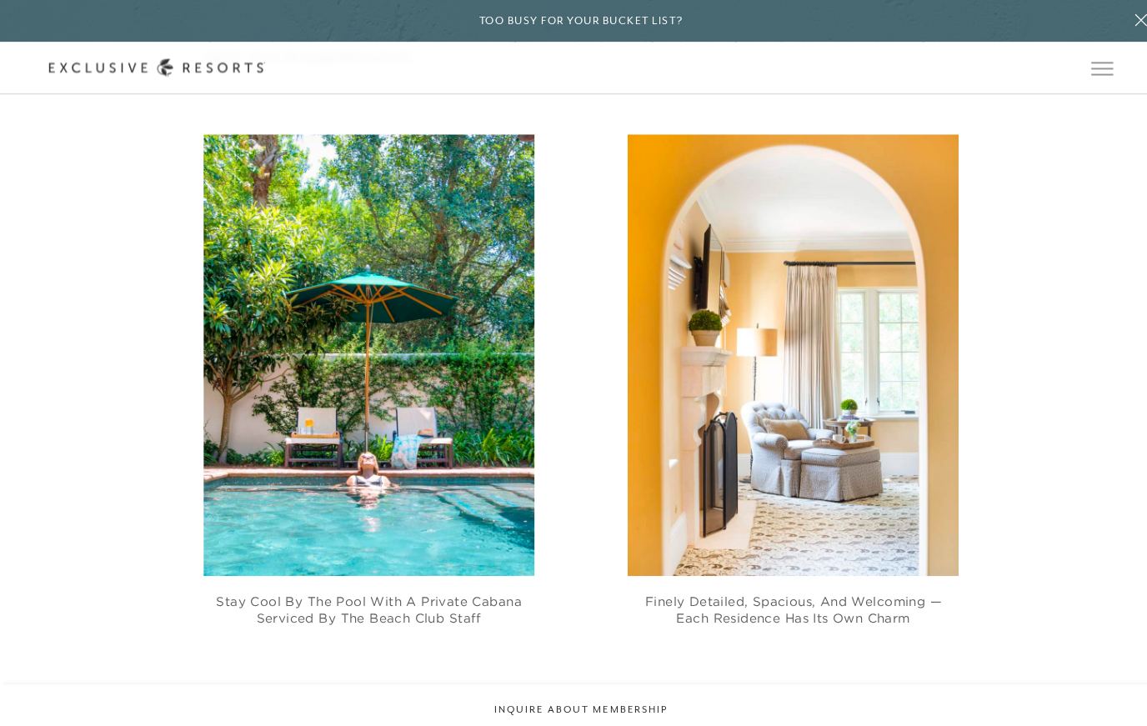
click at [756, 449] on img at bounding box center [784, 351] width 328 height 437
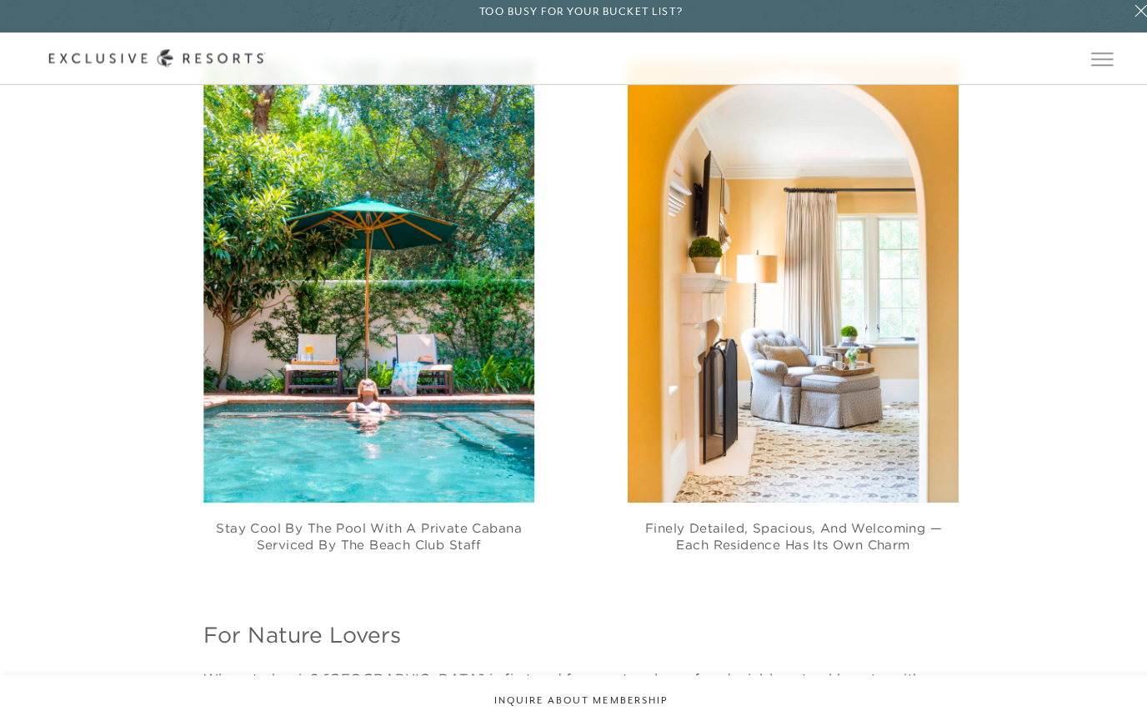
scroll to position [2086, 0]
click at [786, 384] on img at bounding box center [784, 288] width 328 height 437
click at [771, 543] on figcaption "Finely detailed, spacious, and welcoming — each residence has its own charm" at bounding box center [784, 530] width 328 height 49
click at [786, 399] on img at bounding box center [784, 288] width 328 height 437
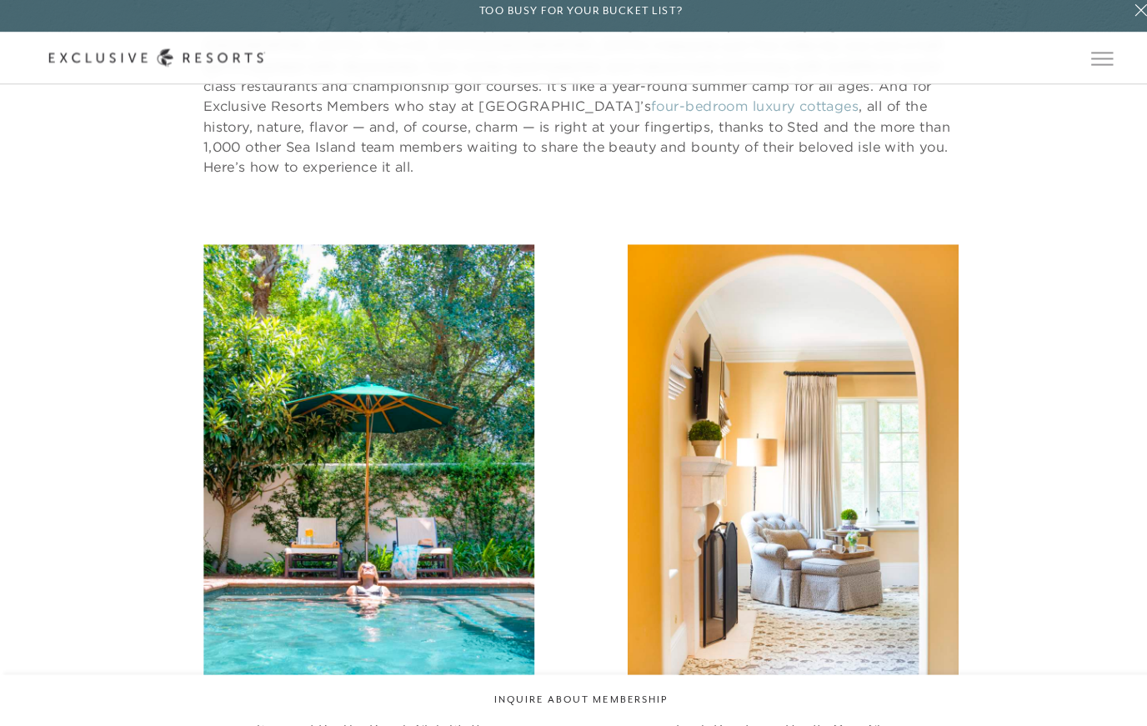
click at [835, 359] on img at bounding box center [784, 469] width 328 height 437
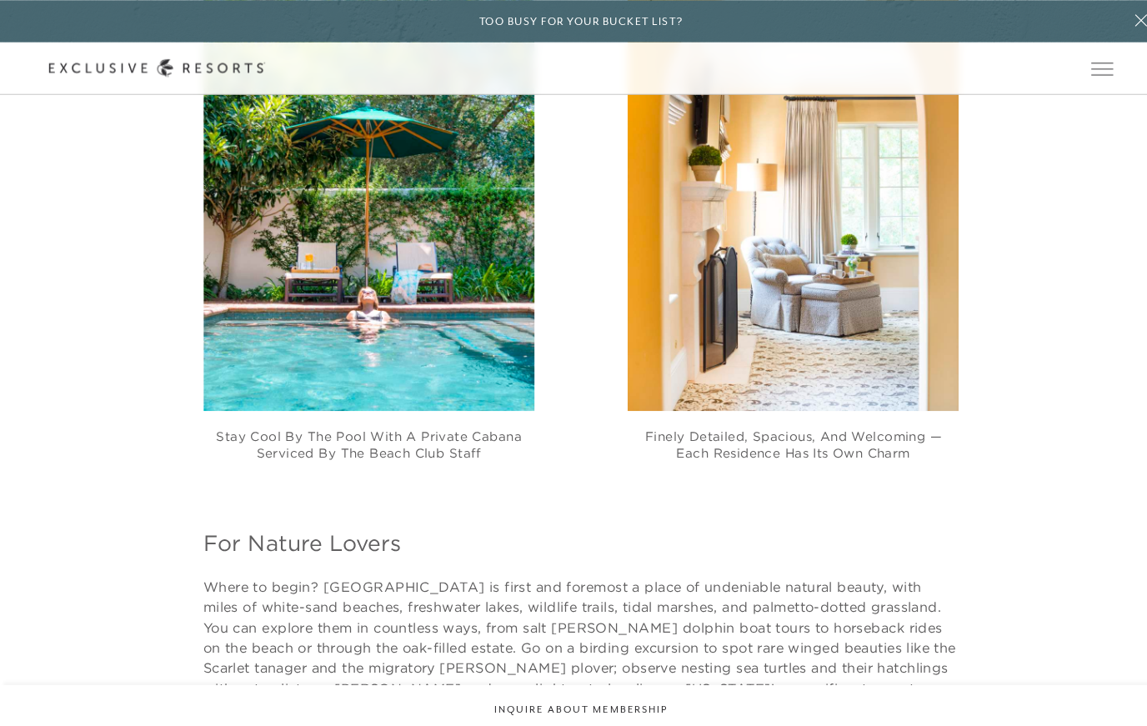
scroll to position [2177, 0]
